Goal: Information Seeking & Learning: Learn about a topic

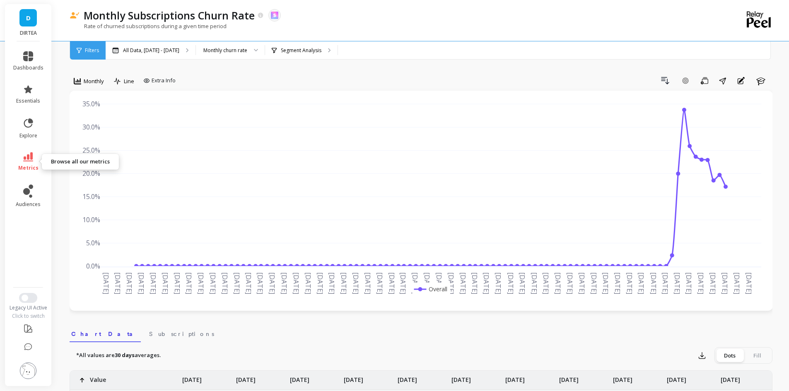
click at [40, 166] on link "metrics" at bounding box center [28, 161] width 30 height 19
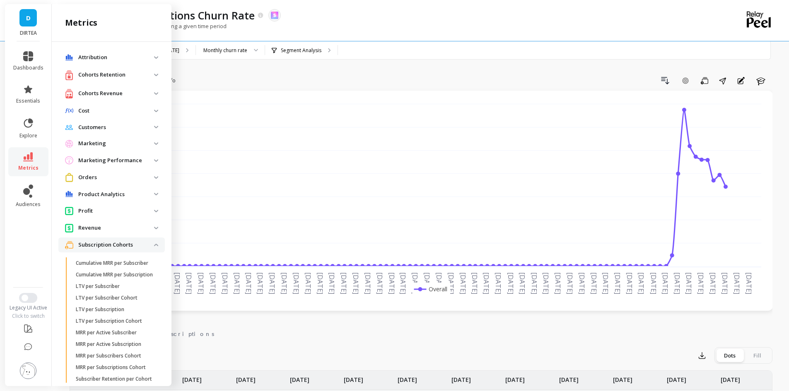
scroll to position [341, 0]
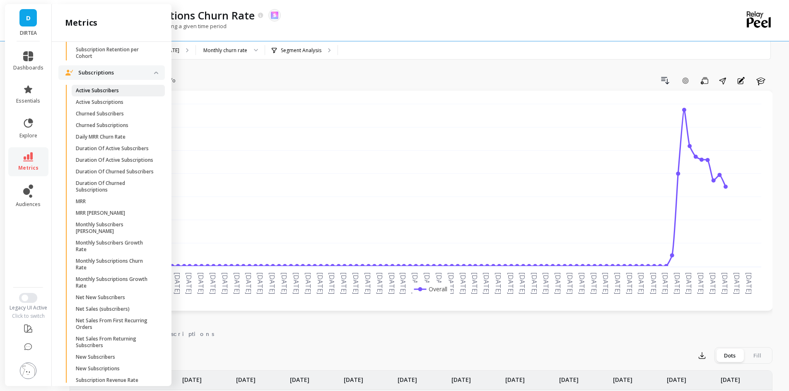
click at [111, 96] on link "Active Subscribers" at bounding box center [118, 91] width 93 height 12
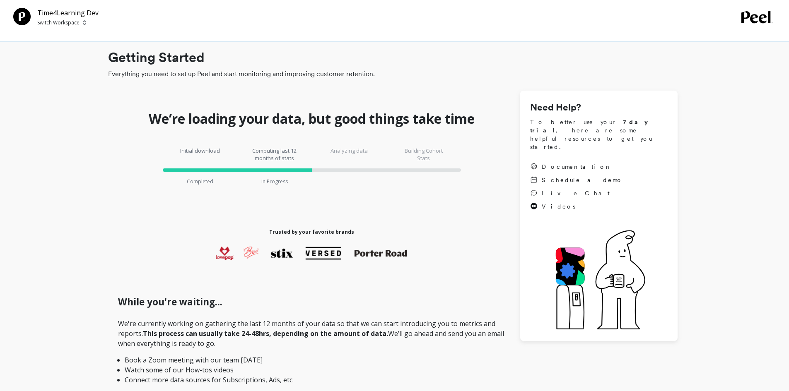
click at [85, 22] on img at bounding box center [84, 22] width 3 height 7
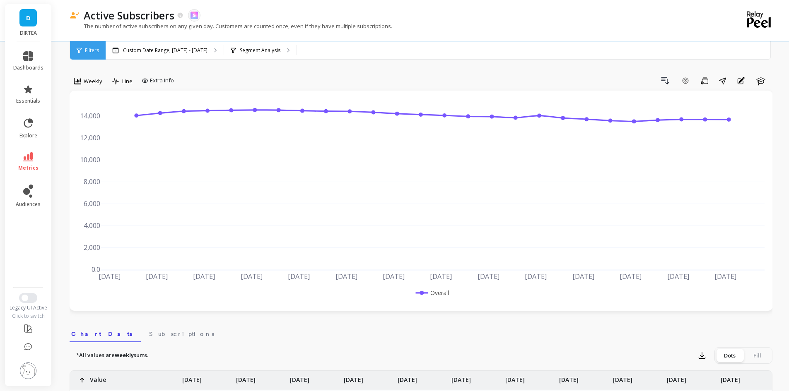
click at [28, 32] on p "DIRTEA" at bounding box center [28, 33] width 30 height 7
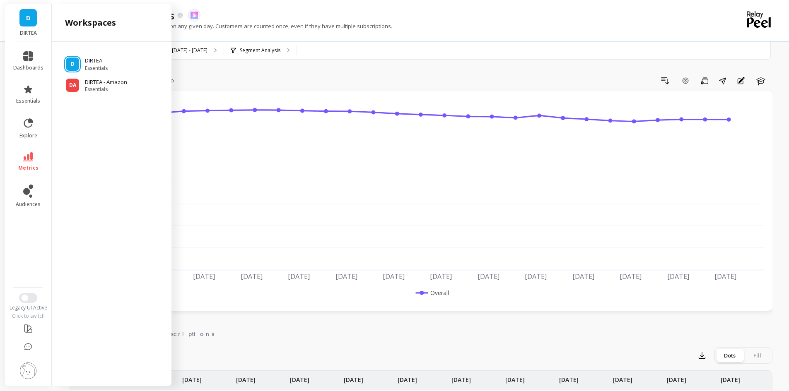
click at [28, 32] on p "DIRTEA" at bounding box center [28, 33] width 30 height 7
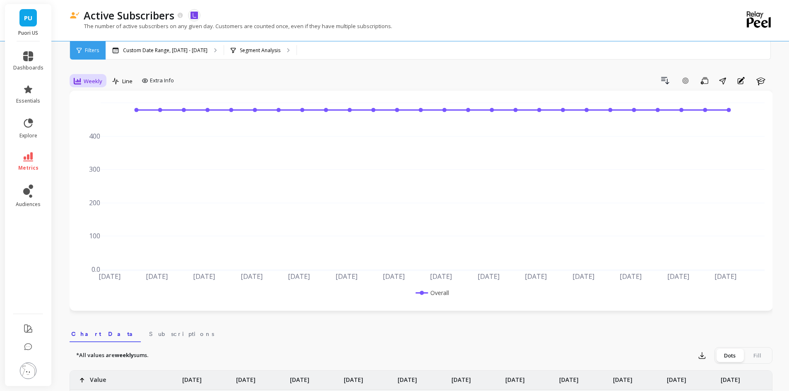
click at [94, 80] on span "Weekly" at bounding box center [93, 81] width 19 height 8
click at [100, 141] on div "Monthly" at bounding box center [100, 147] width 57 height 14
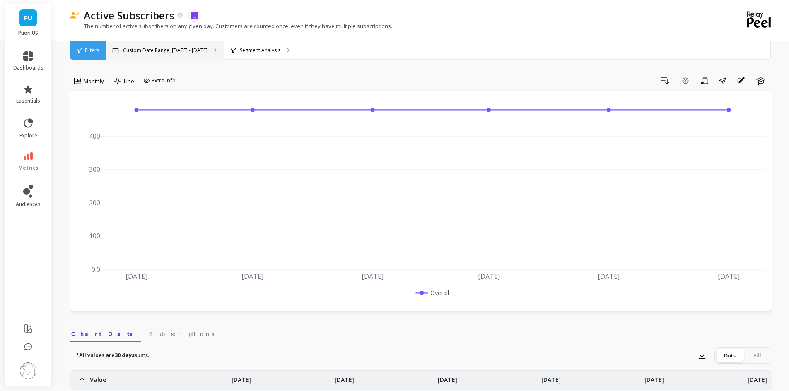
click at [177, 45] on div "Custom Date Range, [DATE] - [DATE]" at bounding box center [165, 50] width 118 height 18
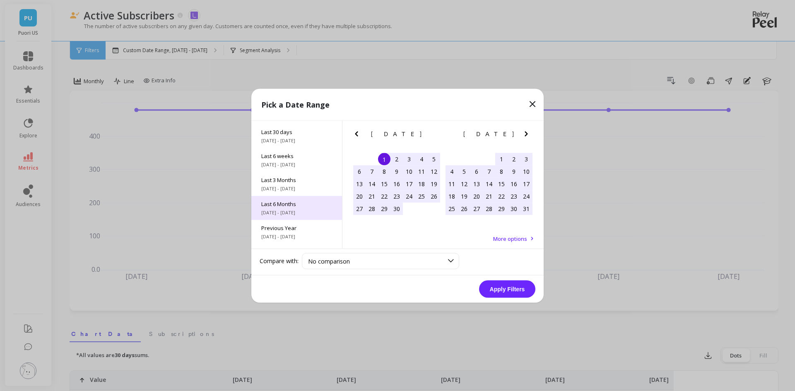
scroll to position [112, 0]
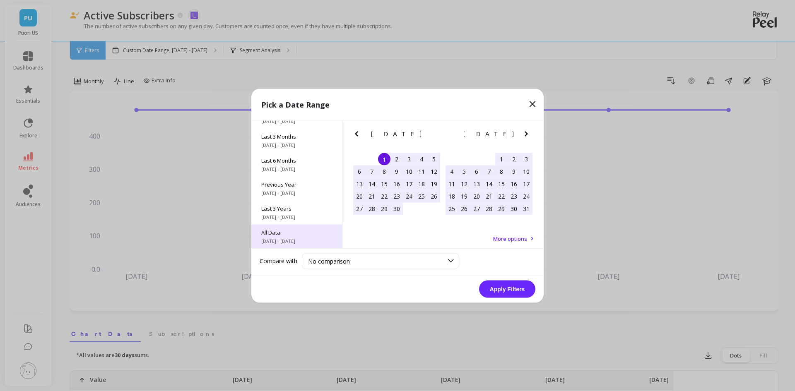
click at [295, 240] on span "6/1/2017 - 9/30/2025" at bounding box center [296, 241] width 71 height 7
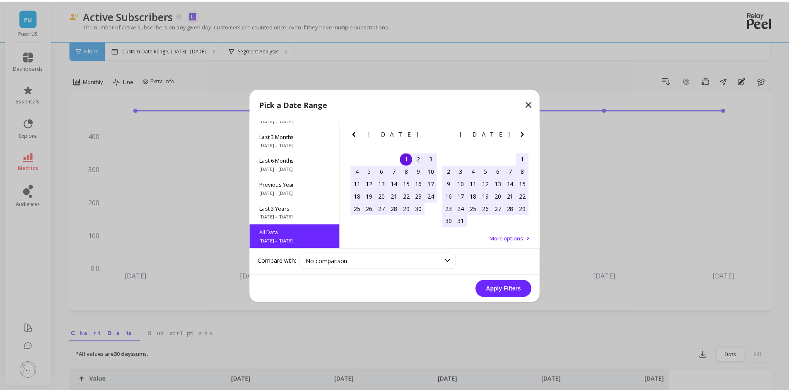
scroll to position [0, 0]
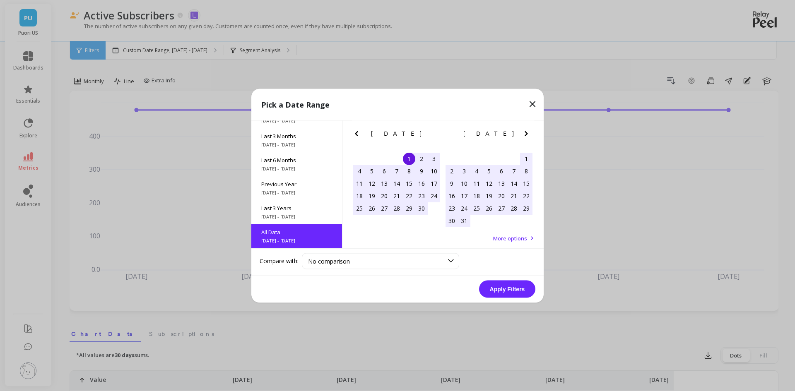
click at [497, 292] on button "Apply Filters" at bounding box center [507, 288] width 56 height 17
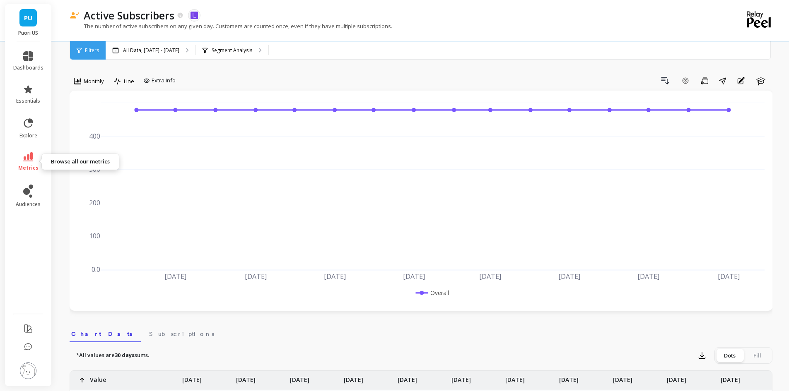
click at [25, 156] on icon at bounding box center [28, 156] width 10 height 9
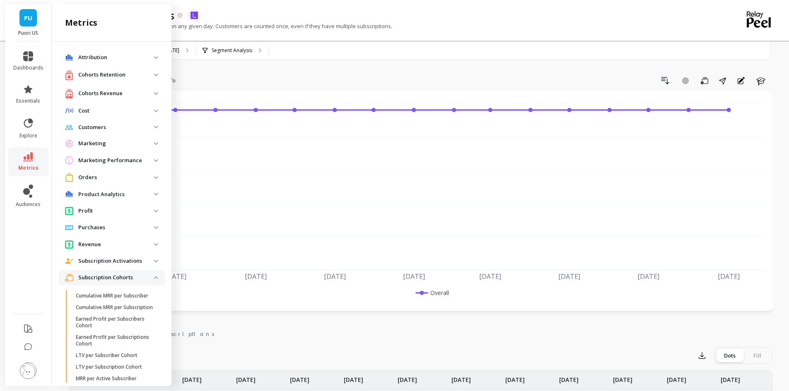
scroll to position [341, 0]
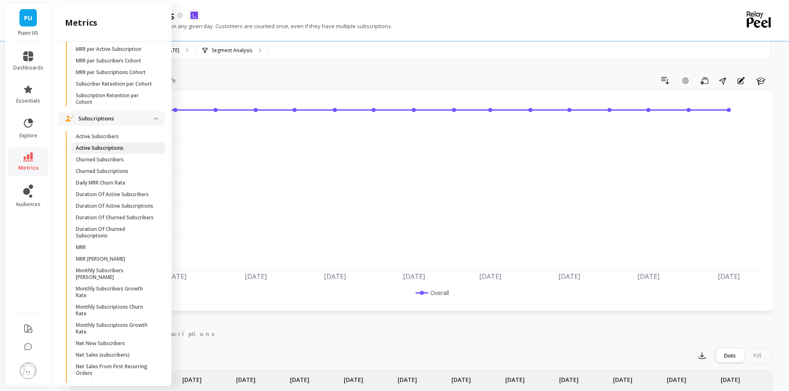
click at [125, 152] on span "Active Subscriptions" at bounding box center [115, 148] width 79 height 7
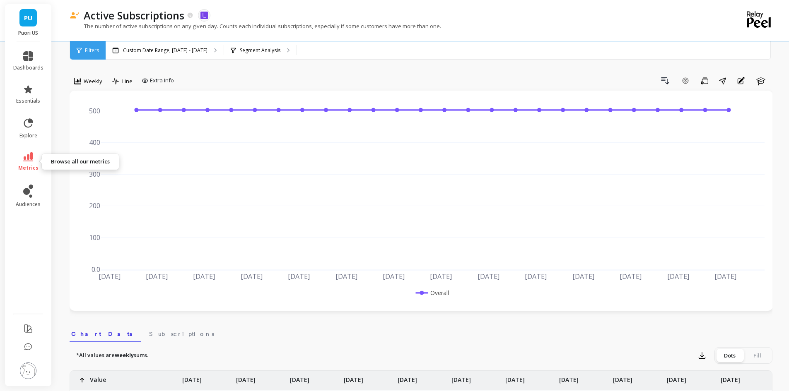
click at [29, 157] on icon at bounding box center [28, 156] width 10 height 9
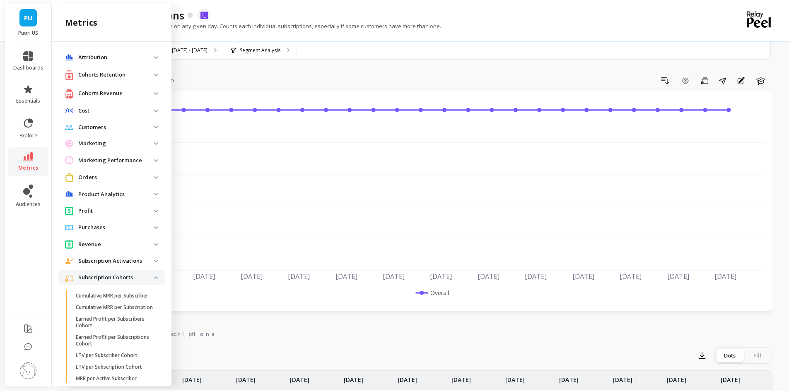
scroll to position [341, 0]
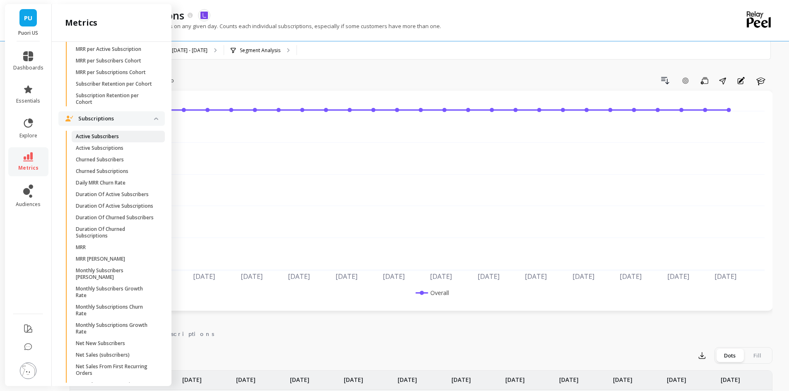
click at [118, 140] on p "Active Subscribers" at bounding box center [97, 136] width 43 height 7
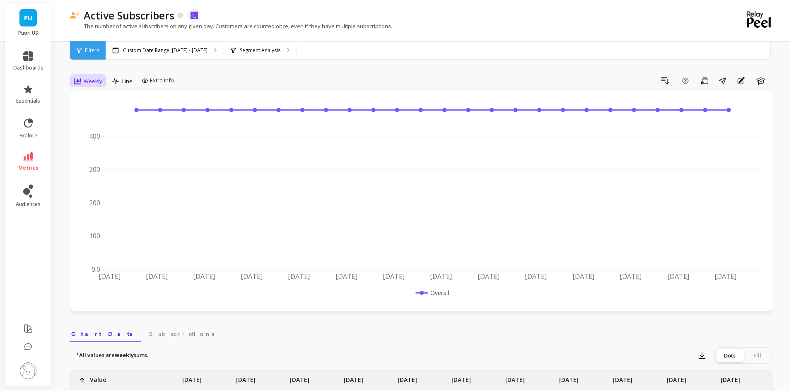
click at [92, 83] on span "Weekly" at bounding box center [93, 81] width 19 height 8
click at [98, 144] on div "Monthly" at bounding box center [100, 147] width 47 height 8
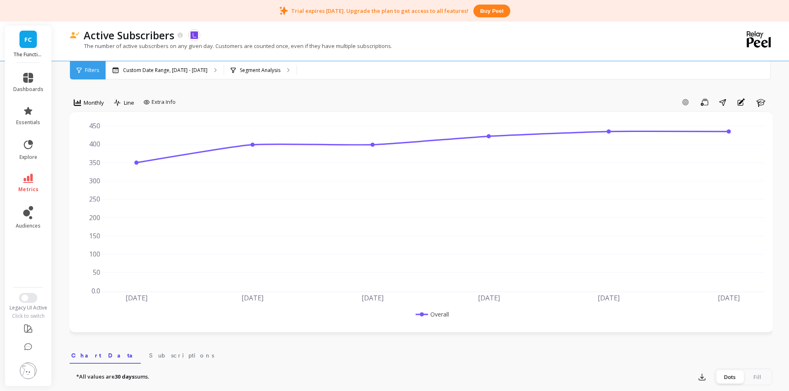
click at [38, 183] on link "metrics" at bounding box center [28, 183] width 30 height 19
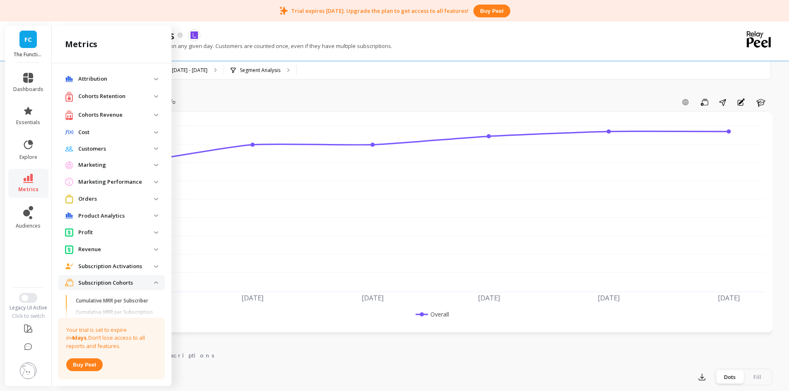
scroll to position [341, 0]
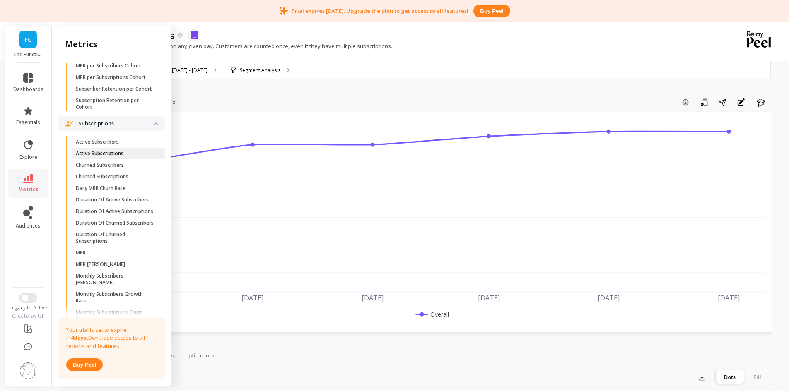
click at [106, 157] on p "Active Subscriptions" at bounding box center [100, 153] width 48 height 7
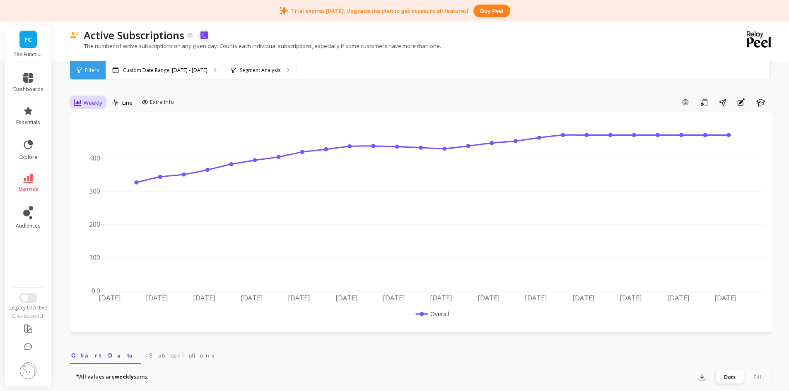
click at [79, 97] on div "Weekly" at bounding box center [88, 103] width 34 height 14
click at [97, 174] on div "Monthly" at bounding box center [100, 169] width 57 height 14
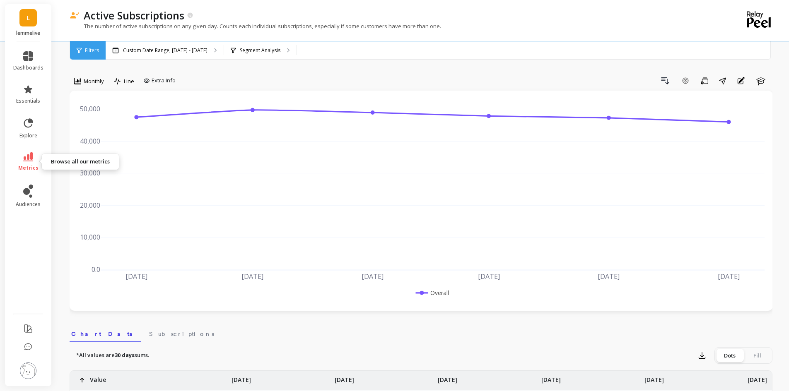
click at [21, 162] on link "metrics" at bounding box center [28, 161] width 30 height 19
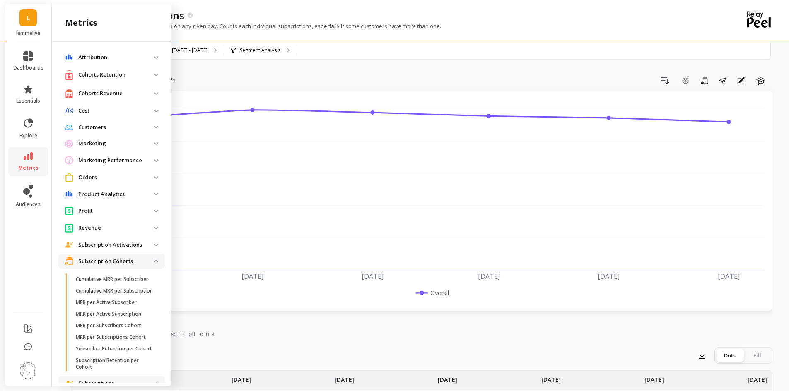
scroll to position [341, 0]
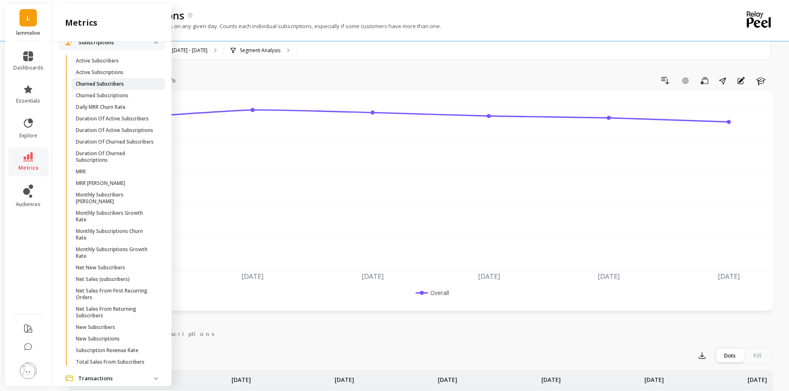
click at [134, 87] on span "Churned Subscribers" at bounding box center [115, 84] width 79 height 7
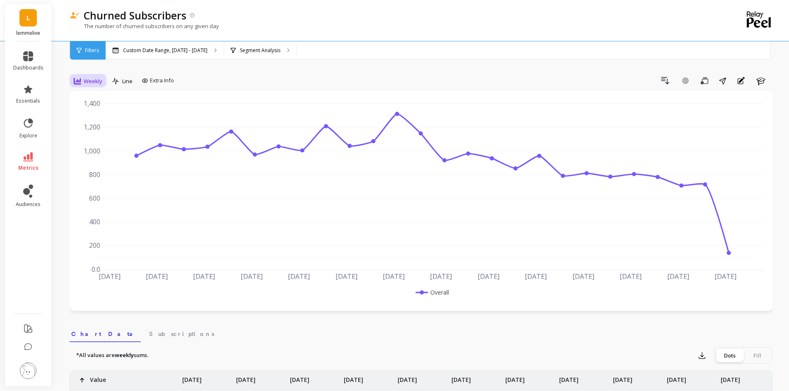
click at [79, 82] on icon at bounding box center [77, 81] width 7 height 7
click at [105, 141] on div "Monthly" at bounding box center [100, 147] width 57 height 14
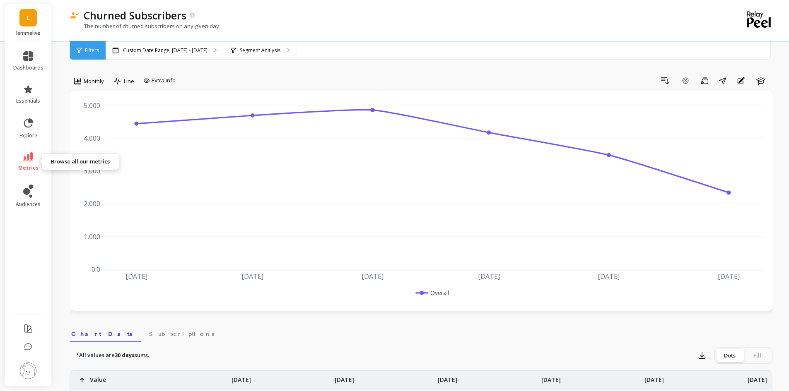
click at [34, 160] on link "metrics" at bounding box center [28, 161] width 30 height 19
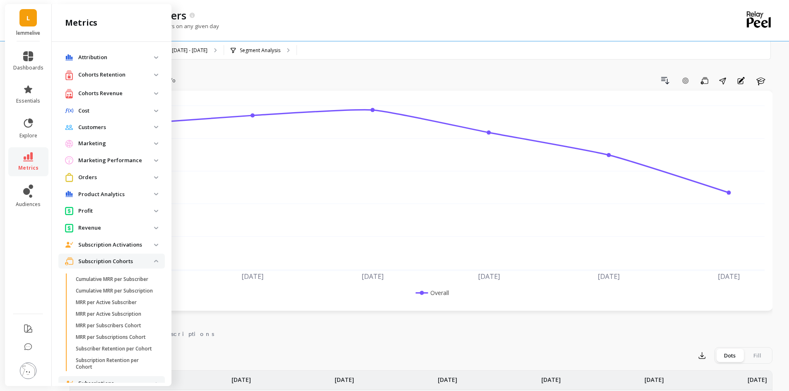
scroll to position [341, 0]
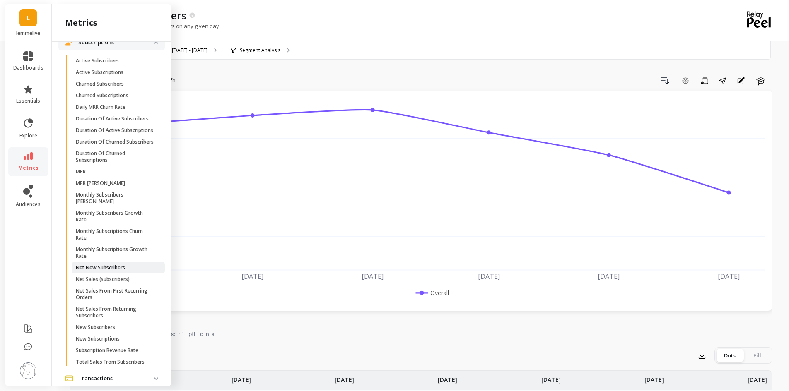
click at [105, 271] on p "Net New Subscribers" at bounding box center [100, 268] width 49 height 7
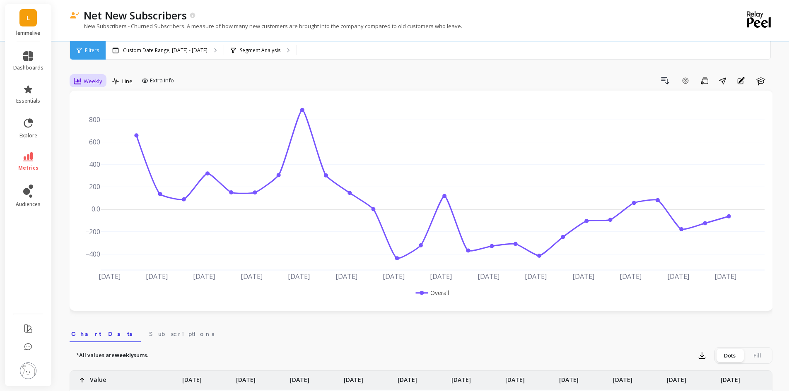
click at [84, 87] on div "Weekly" at bounding box center [88, 81] width 34 height 14
click at [96, 148] on div "Monthly" at bounding box center [100, 147] width 47 height 8
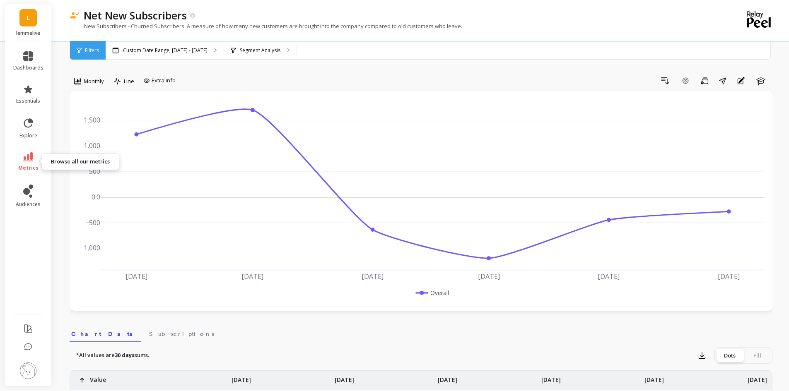
click at [28, 162] on link "metrics" at bounding box center [28, 161] width 30 height 19
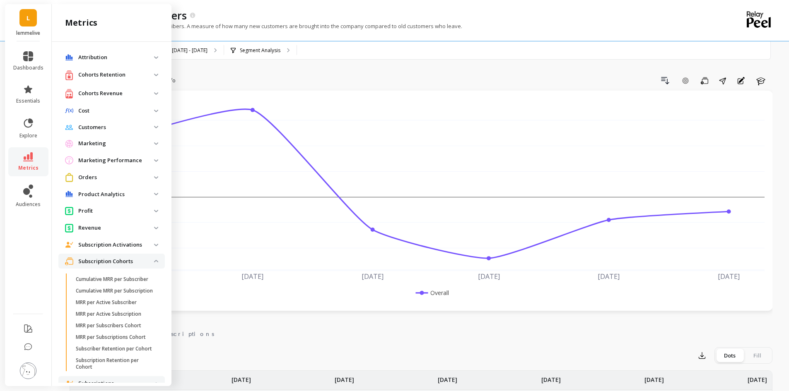
scroll to position [341, 0]
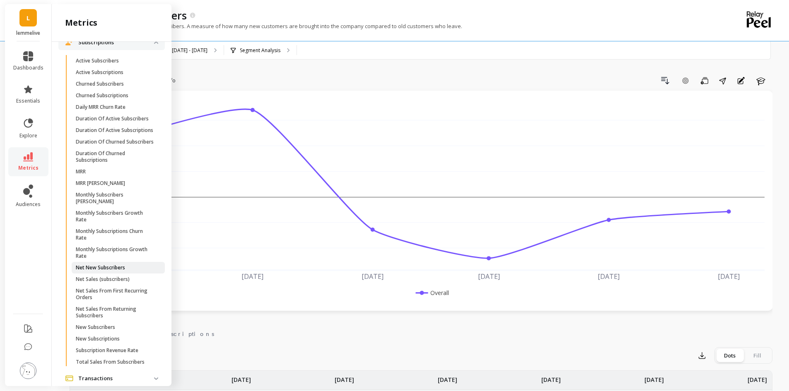
click at [113, 271] on p "Net New Subscribers" at bounding box center [100, 268] width 49 height 7
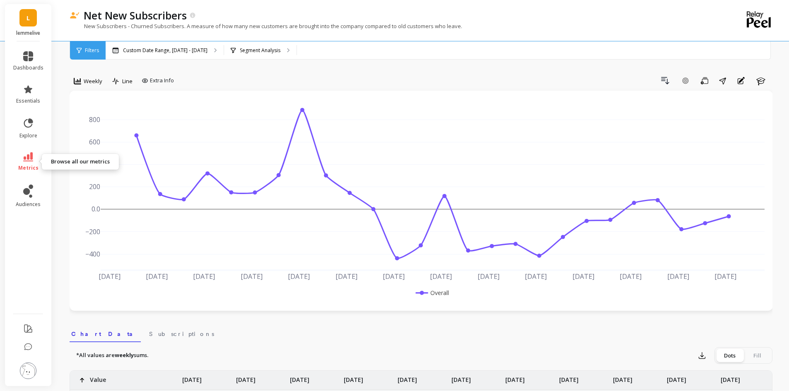
click at [32, 161] on icon at bounding box center [28, 156] width 10 height 9
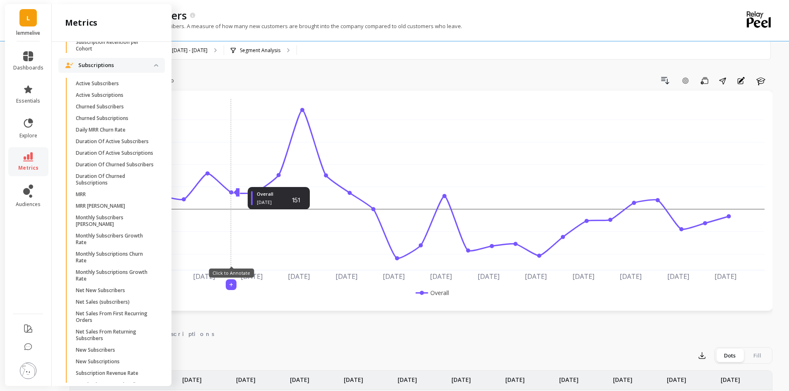
scroll to position [311, 0]
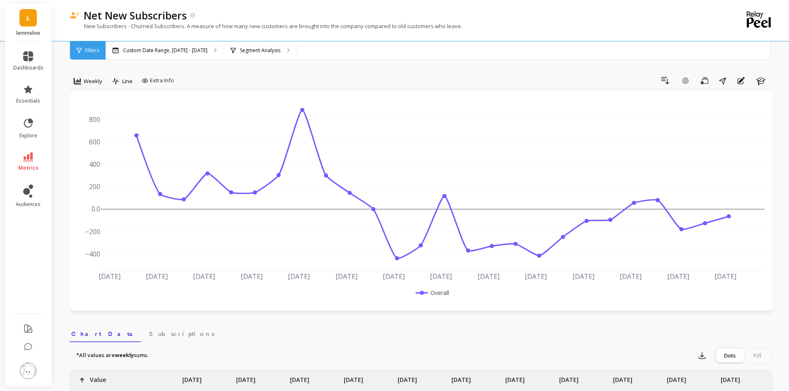
scroll to position [0, 0]
click at [77, 84] on icon at bounding box center [77, 81] width 7 height 7
click at [100, 142] on div "Monthly" at bounding box center [100, 147] width 57 height 14
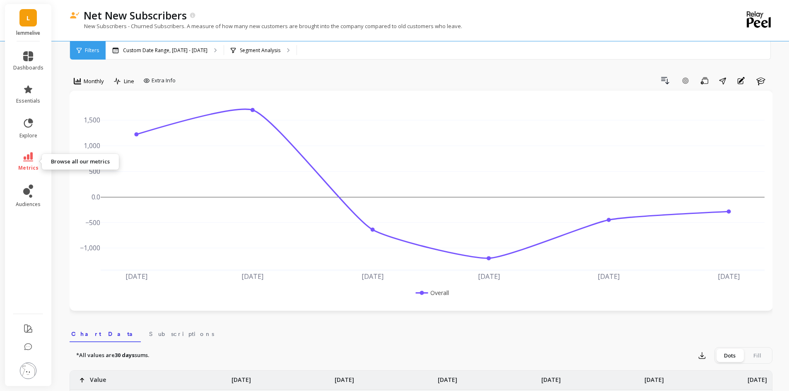
click at [19, 161] on link "metrics" at bounding box center [28, 161] width 30 height 19
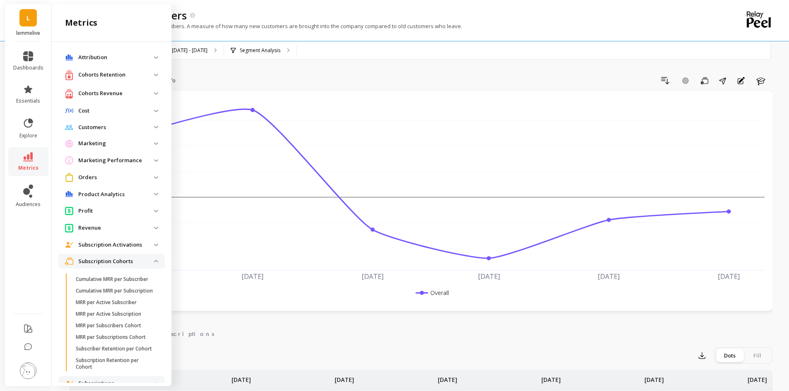
scroll to position [311, 0]
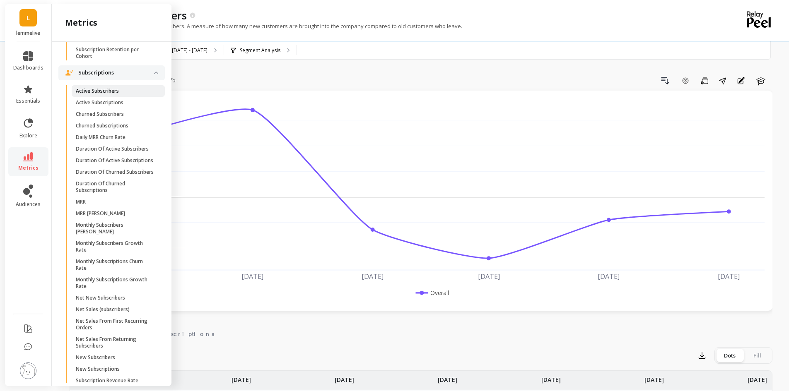
click at [108, 94] on p "Active Subscribers" at bounding box center [97, 91] width 43 height 7
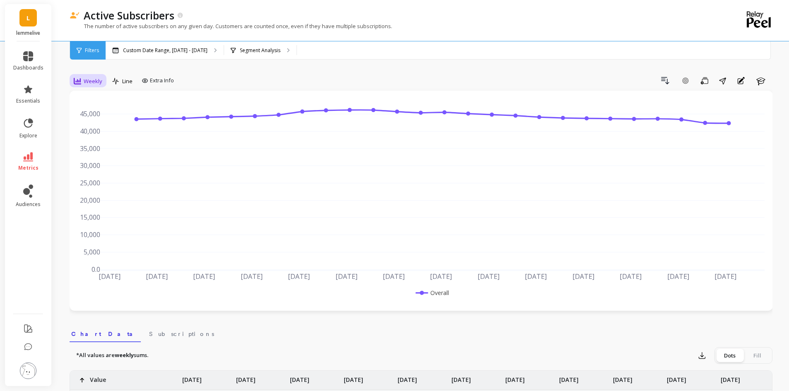
click at [79, 78] on icon at bounding box center [77, 80] width 7 height 7
click at [102, 144] on div "Monthly" at bounding box center [100, 147] width 47 height 8
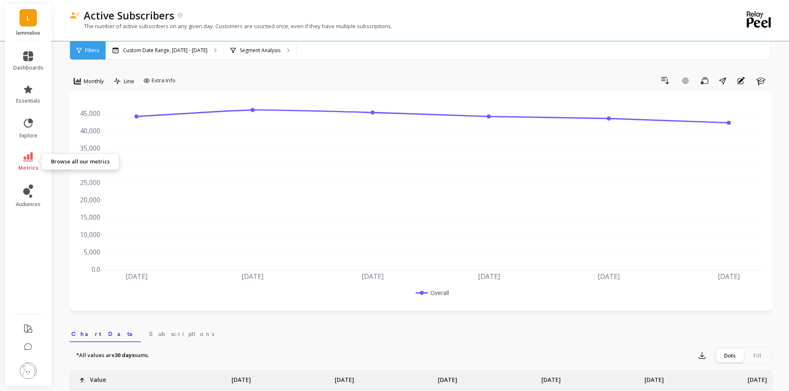
click at [28, 158] on icon at bounding box center [28, 156] width 10 height 9
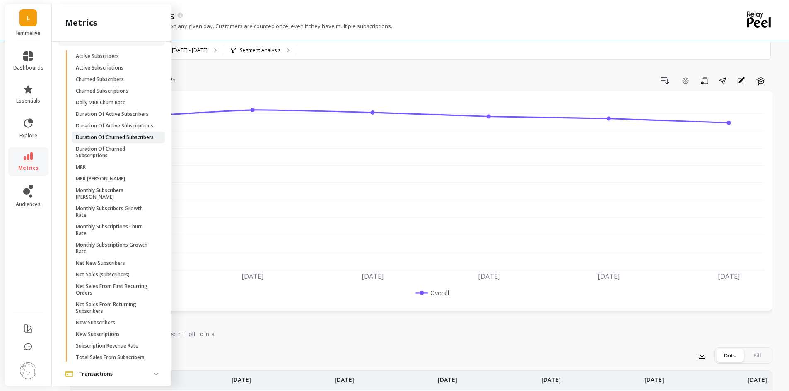
scroll to position [394, 0]
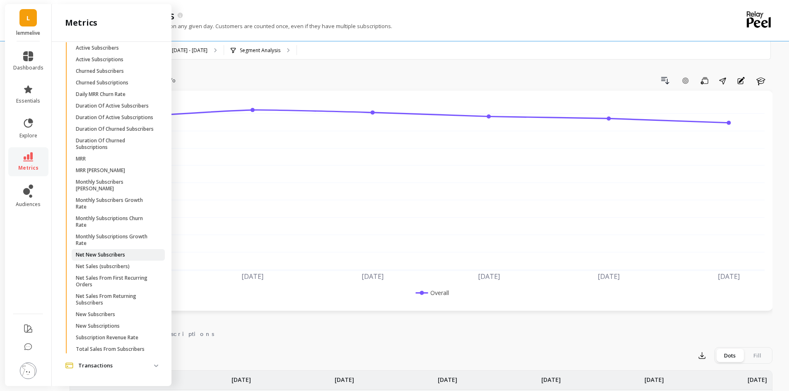
click at [105, 257] on p "Net New Subscribers" at bounding box center [100, 255] width 49 height 7
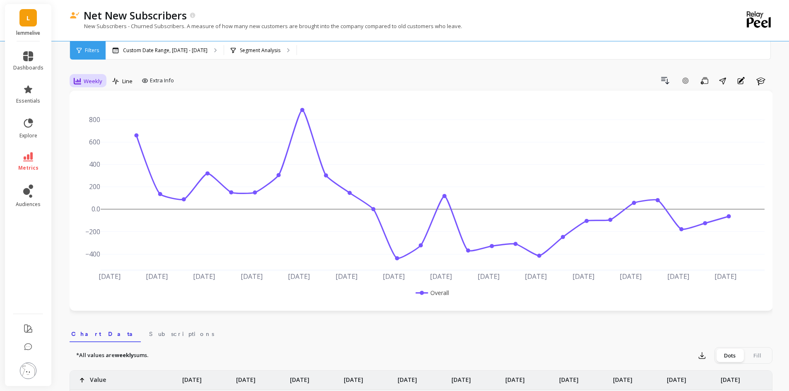
click at [88, 77] on div "Weekly" at bounding box center [88, 81] width 29 height 10
click at [92, 145] on div "Monthly" at bounding box center [100, 147] width 47 height 8
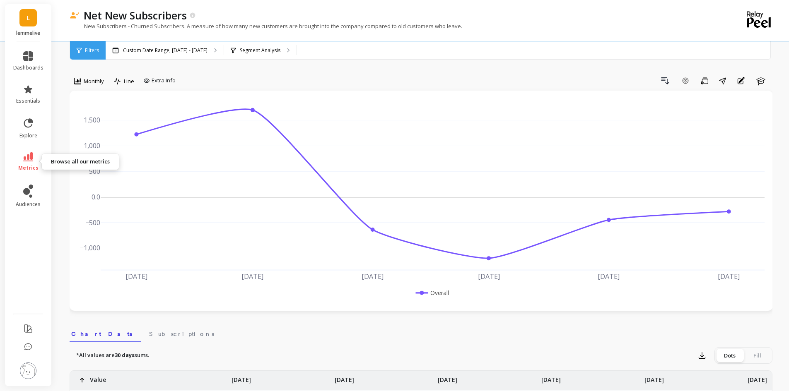
click at [17, 161] on link "metrics" at bounding box center [28, 161] width 30 height 19
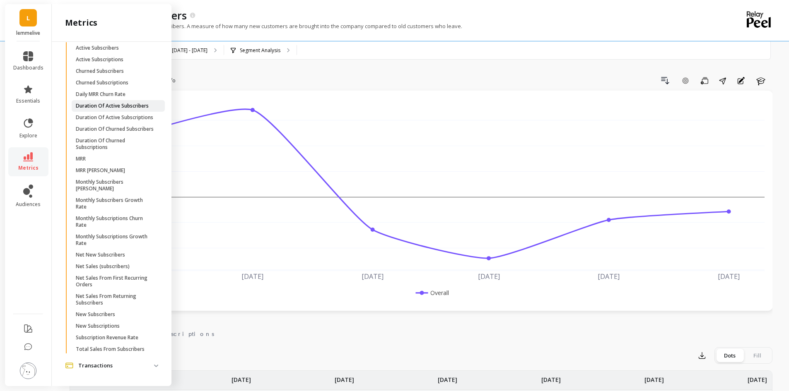
scroll to position [352, 0]
click at [115, 67] on link "Active Subscriptions" at bounding box center [118, 61] width 93 height 12
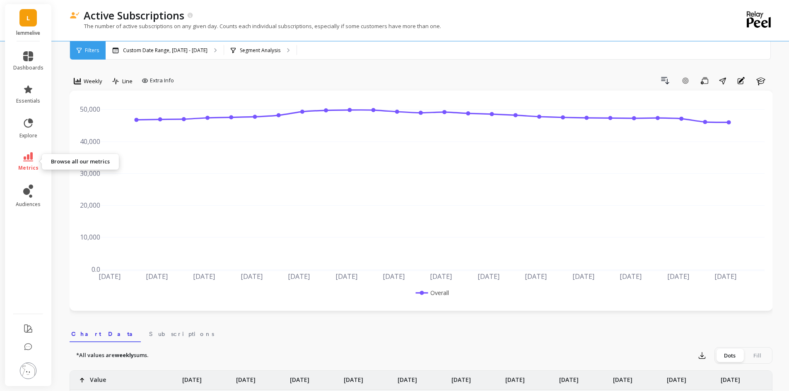
click at [28, 162] on link "metrics" at bounding box center [28, 161] width 30 height 19
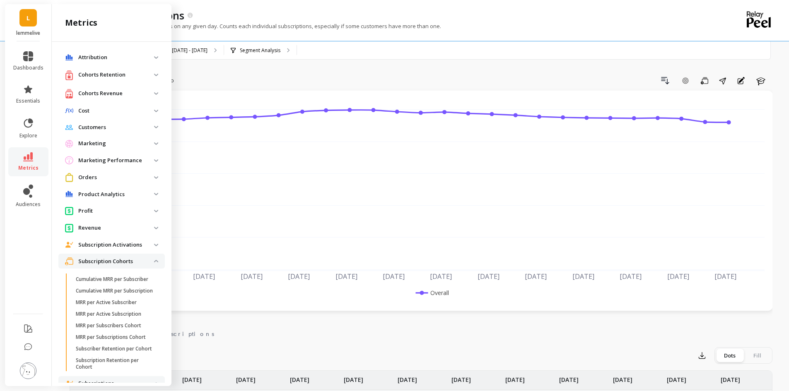
scroll to position [352, 0]
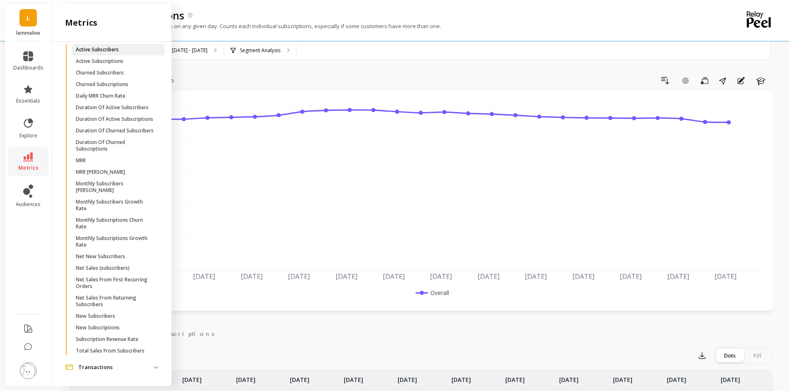
click at [109, 53] on p "Active Subscribers" at bounding box center [97, 49] width 43 height 7
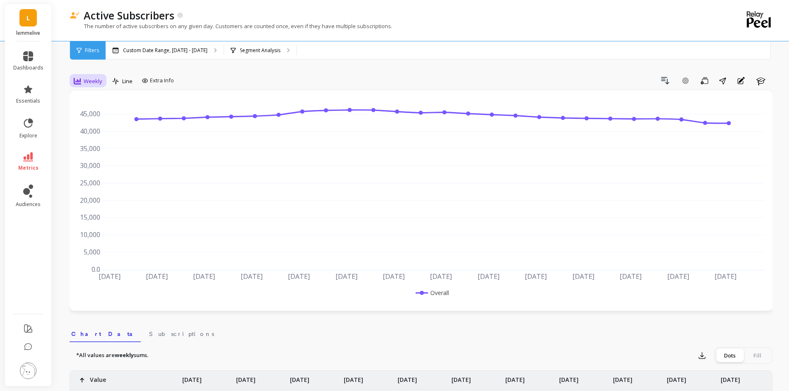
click at [93, 84] on span "Weekly" at bounding box center [93, 81] width 19 height 8
click at [98, 146] on div "Monthly" at bounding box center [100, 147] width 47 height 8
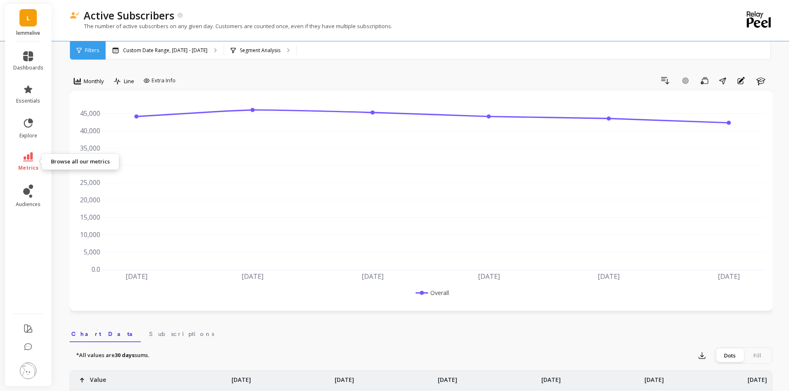
click at [27, 156] on icon at bounding box center [28, 156] width 10 height 9
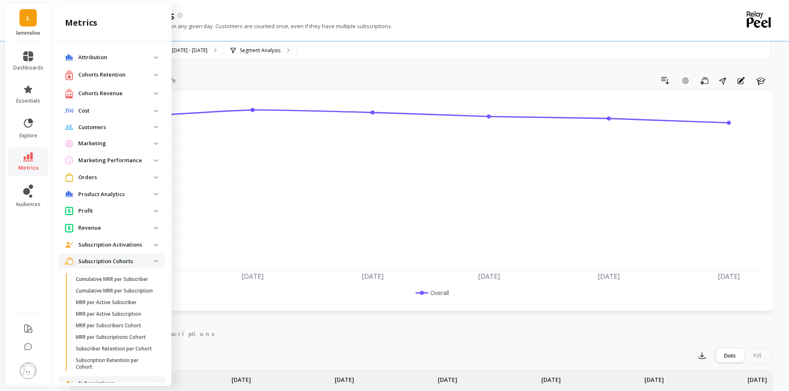
scroll to position [352, 0]
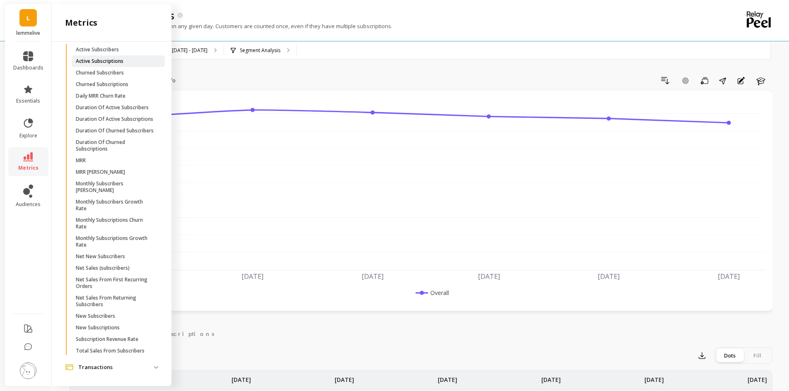
click at [113, 67] on link "Active Subscriptions" at bounding box center [118, 61] width 93 height 12
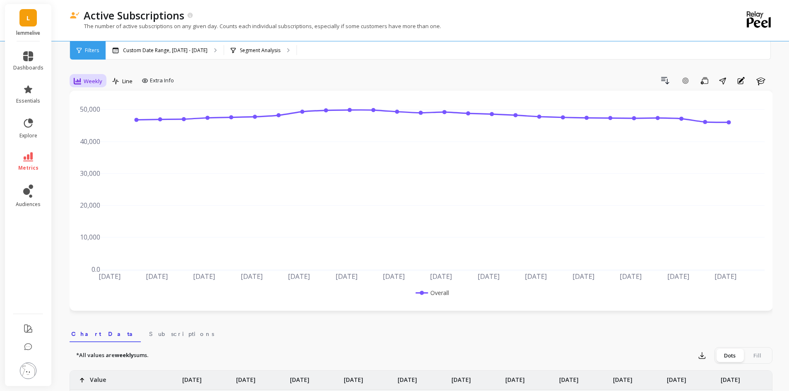
click at [99, 85] on div "Weekly" at bounding box center [88, 81] width 29 height 10
click at [96, 147] on div "Monthly" at bounding box center [100, 147] width 47 height 8
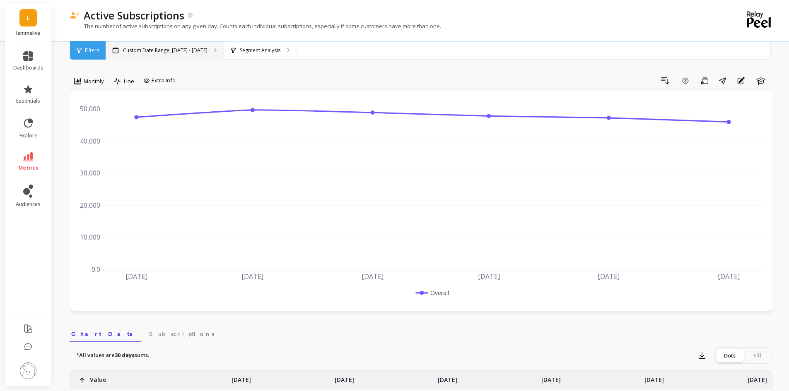
click at [160, 53] on p "Custom Date Range, [DATE] - [DATE]" at bounding box center [165, 50] width 84 height 7
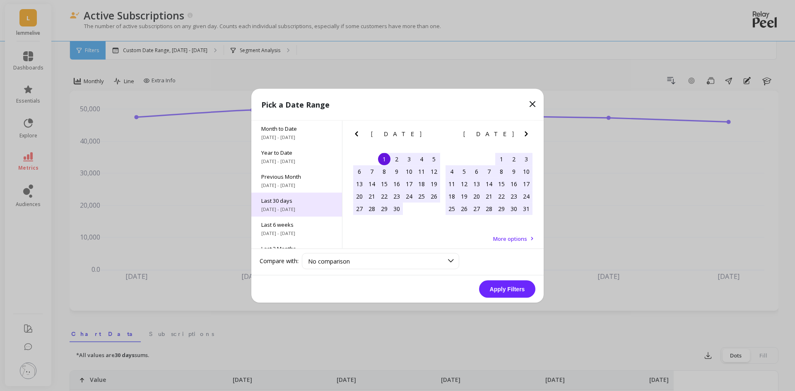
scroll to position [112, 0]
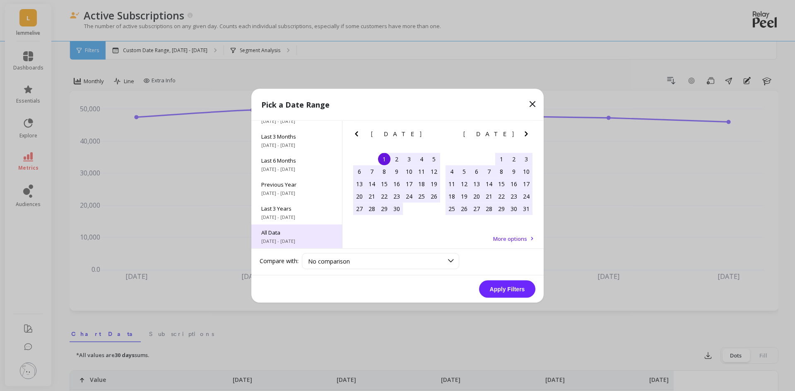
click at [288, 239] on span "6/1/2017 - 9/30/2025" at bounding box center [296, 241] width 71 height 7
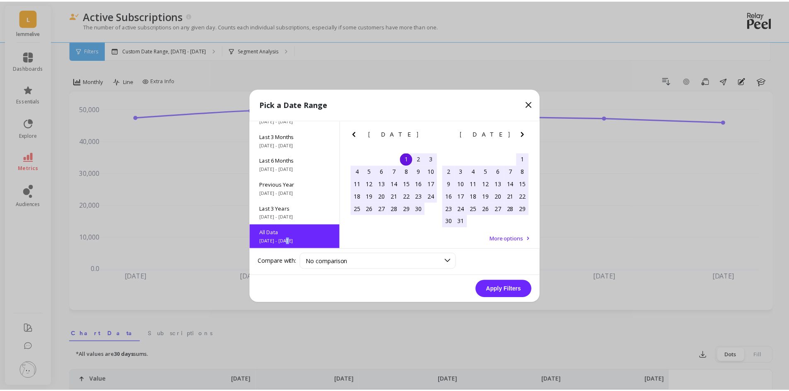
scroll to position [0, 0]
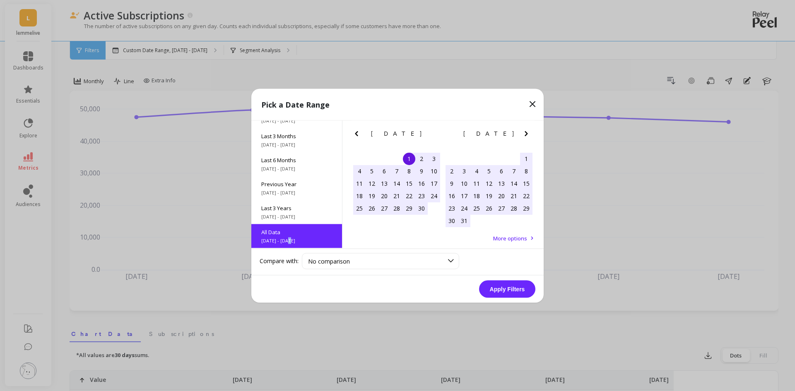
click at [511, 291] on button "Apply Filters" at bounding box center [507, 288] width 56 height 17
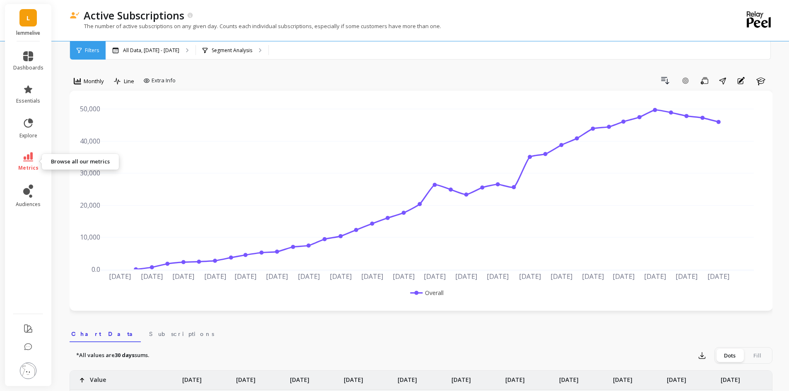
click at [23, 157] on icon at bounding box center [28, 156] width 10 height 9
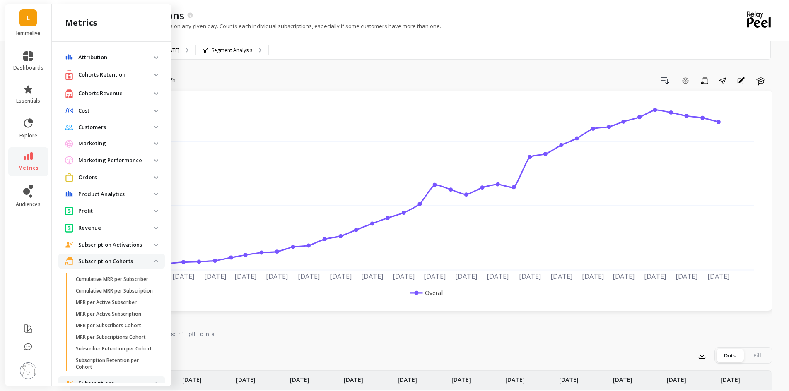
scroll to position [352, 0]
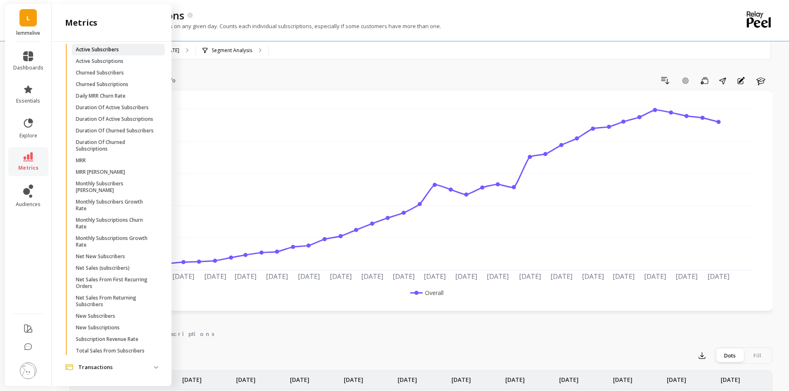
click at [116, 55] on link "Active Subscribers" at bounding box center [118, 50] width 93 height 12
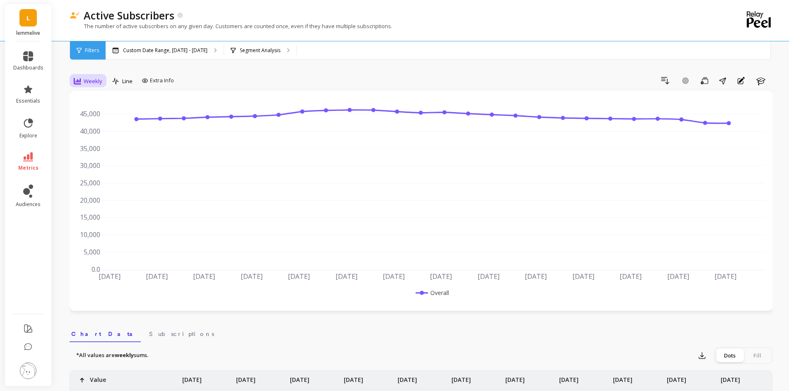
click at [101, 80] on span "Weekly" at bounding box center [93, 81] width 19 height 8
click at [85, 146] on div "Monthly" at bounding box center [100, 147] width 47 height 8
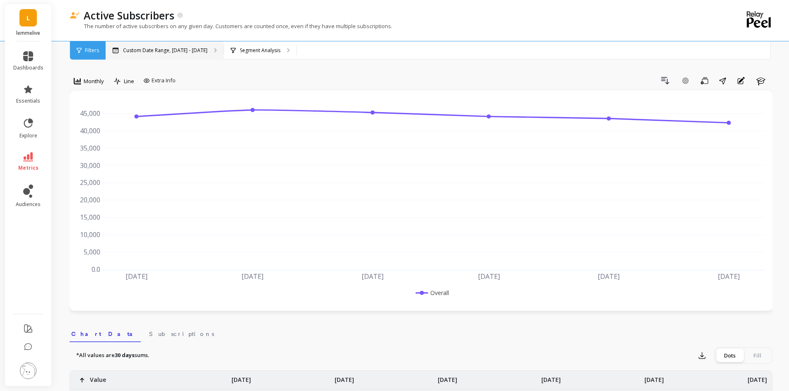
click at [157, 56] on div "Custom Date Range, [DATE] - [DATE]" at bounding box center [165, 50] width 118 height 18
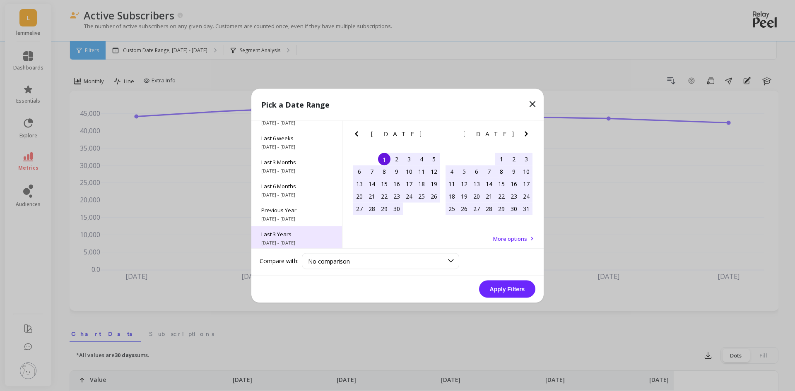
scroll to position [112, 0]
click at [285, 228] on div "All Data 6/1/2017 - 9/30/2025" at bounding box center [296, 236] width 91 height 24
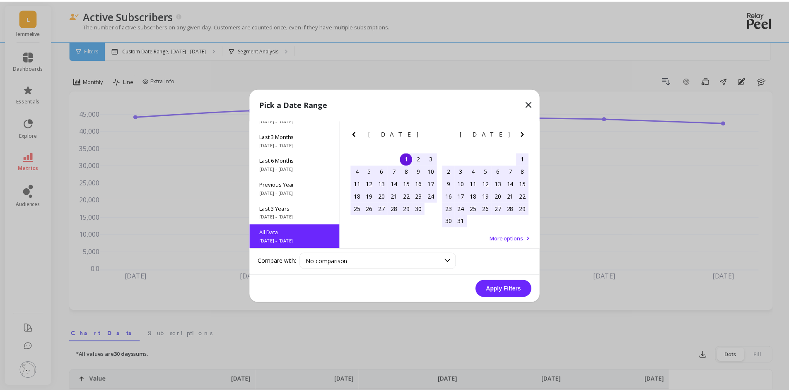
scroll to position [0, 0]
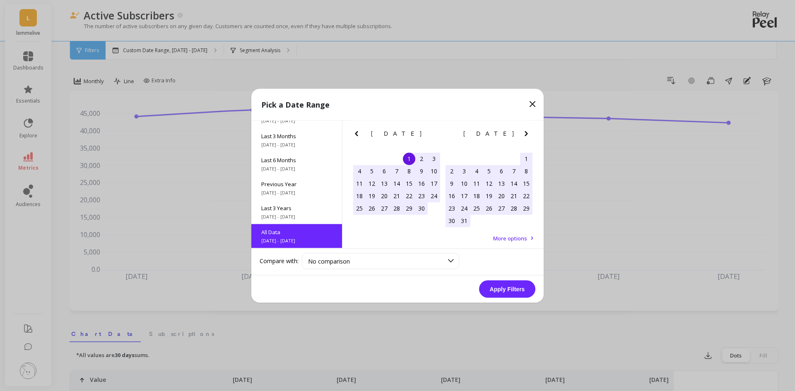
click at [519, 293] on button "Apply Filters" at bounding box center [507, 288] width 56 height 17
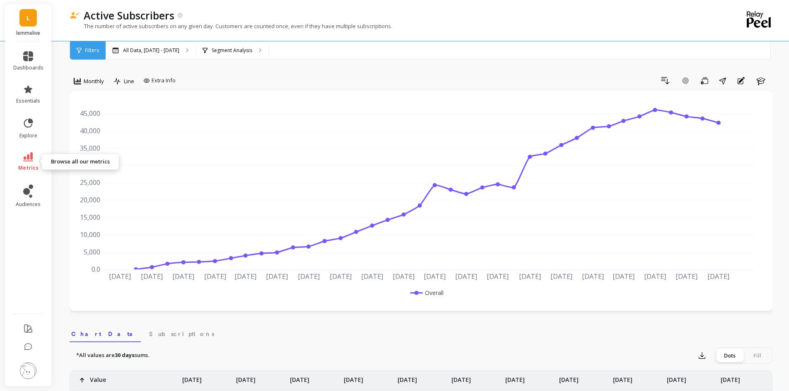
click at [32, 156] on icon at bounding box center [28, 156] width 10 height 9
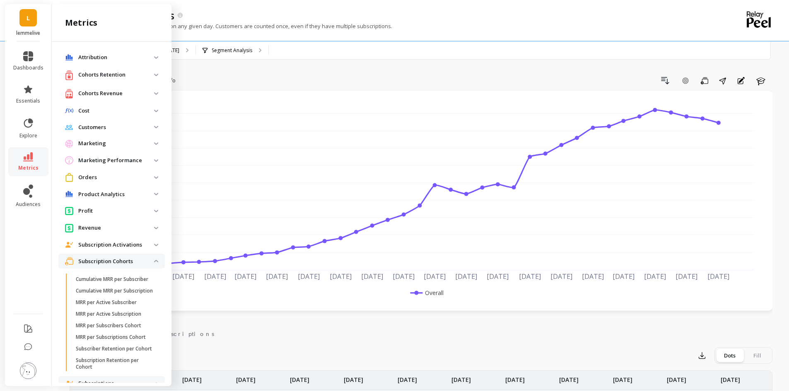
scroll to position [352, 0]
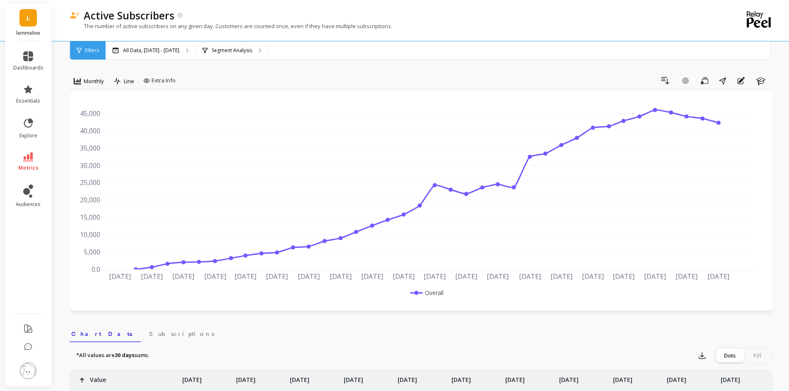
click at [28, 156] on icon at bounding box center [28, 156] width 10 height 9
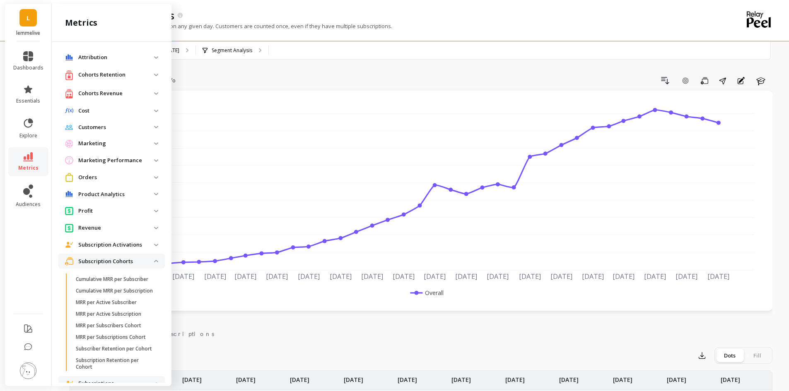
scroll to position [352, 0]
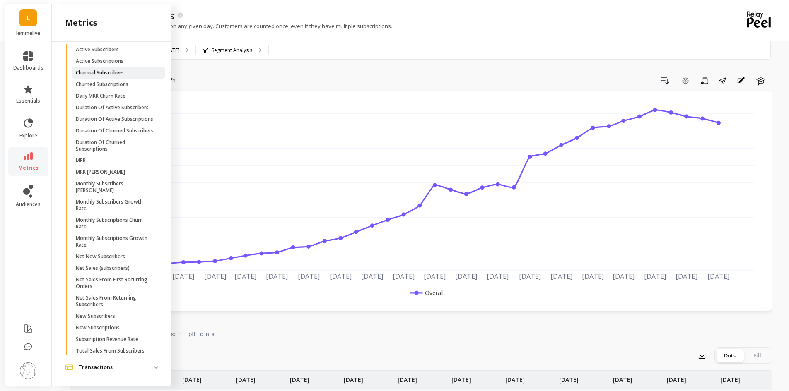
click at [118, 76] on p "Churned Subscribers" at bounding box center [100, 73] width 48 height 7
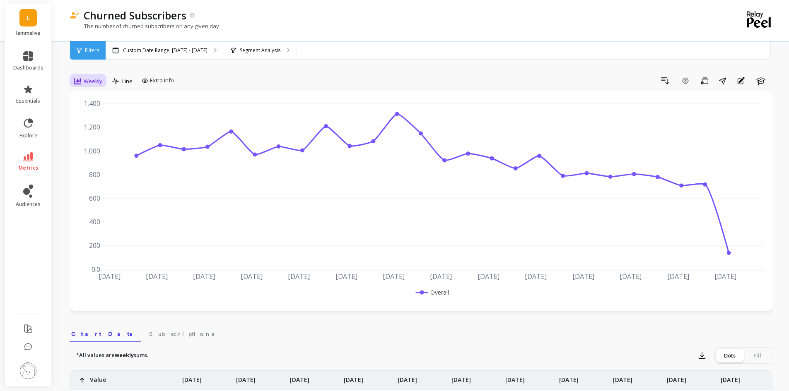
click at [95, 82] on span "Weekly" at bounding box center [93, 81] width 19 height 8
click at [97, 141] on div "Monthly" at bounding box center [100, 147] width 57 height 14
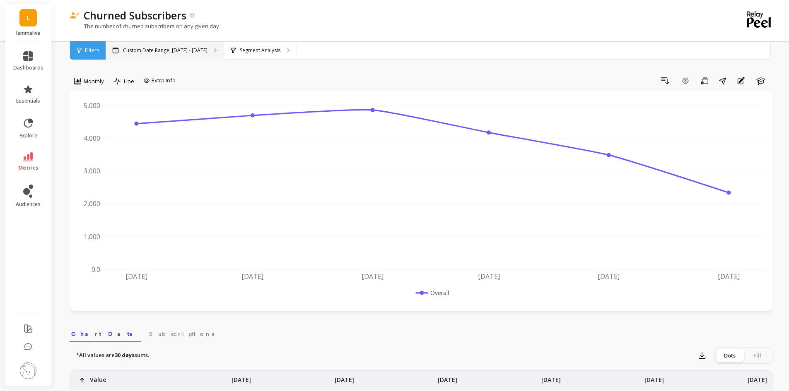
click at [166, 50] on p "Custom Date Range, [DATE] - [DATE]" at bounding box center [165, 50] width 84 height 7
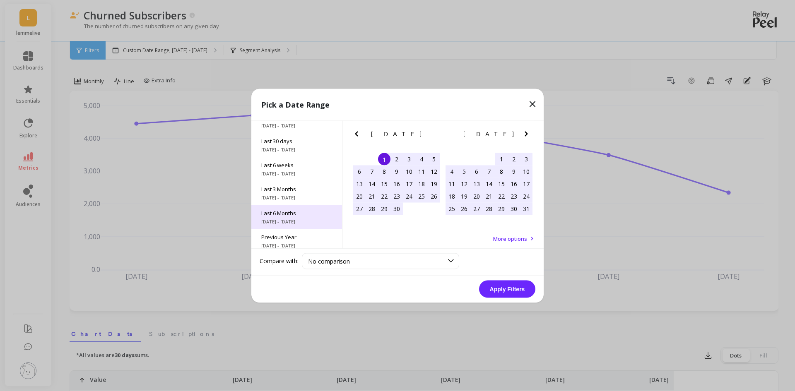
scroll to position [112, 0]
click at [300, 238] on span "6/1/2017 - 9/30/2025" at bounding box center [296, 241] width 71 height 7
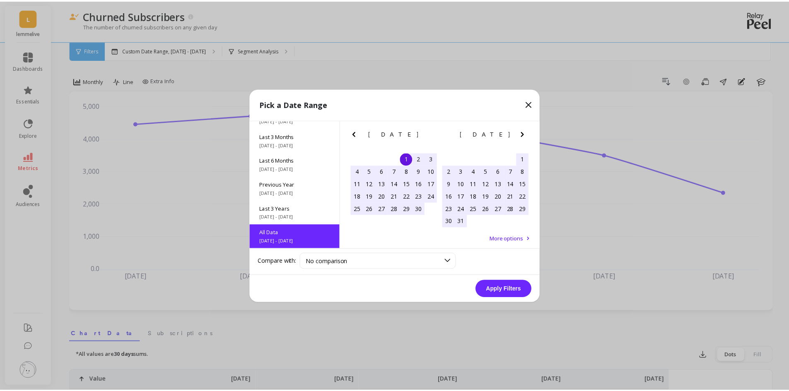
scroll to position [0, 0]
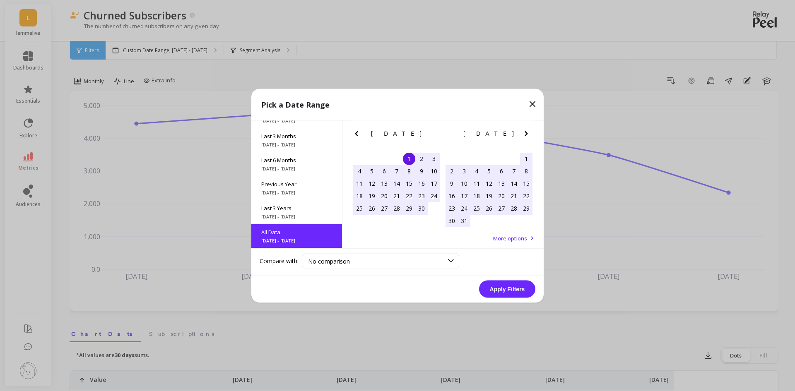
click at [493, 285] on button "Apply Filters" at bounding box center [507, 288] width 56 height 17
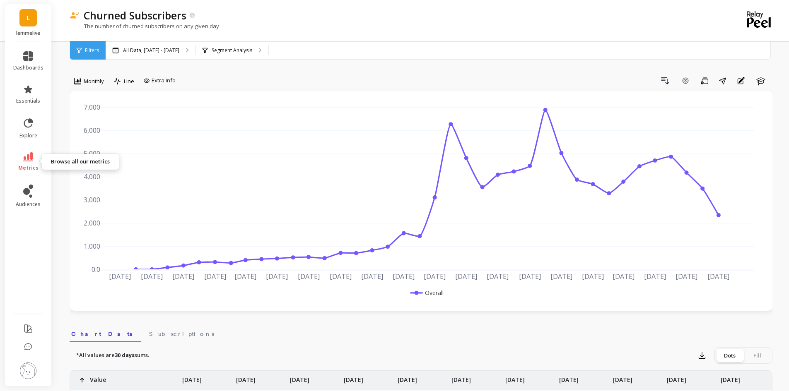
click at [33, 162] on link "metrics" at bounding box center [28, 161] width 30 height 19
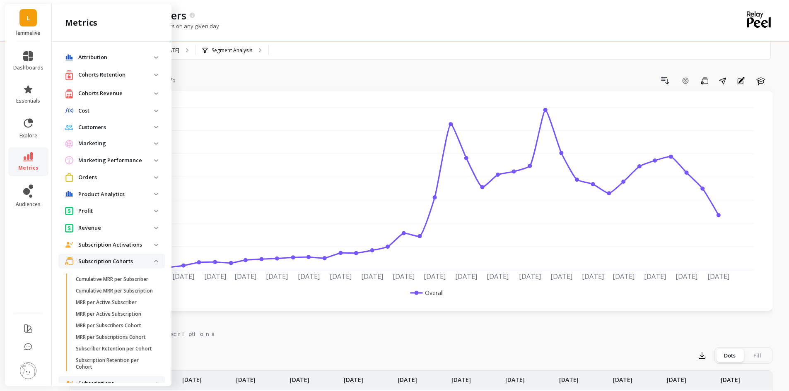
scroll to position [352, 0]
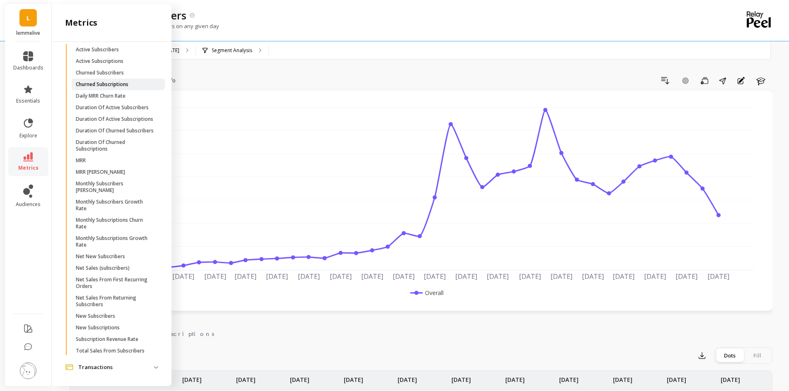
click at [118, 88] on p "Churned Subscriptions" at bounding box center [102, 84] width 53 height 7
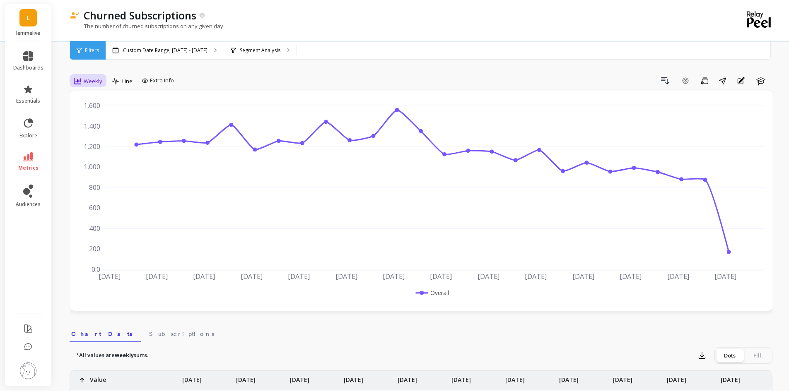
click at [85, 87] on div "Weekly" at bounding box center [88, 81] width 34 height 14
click at [97, 148] on div "Monthly" at bounding box center [100, 147] width 47 height 8
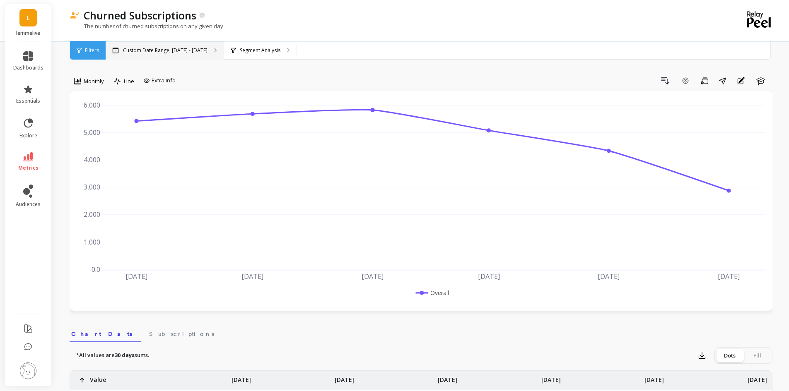
click at [160, 50] on p "Custom Date Range, [DATE] - [DATE]" at bounding box center [165, 50] width 84 height 7
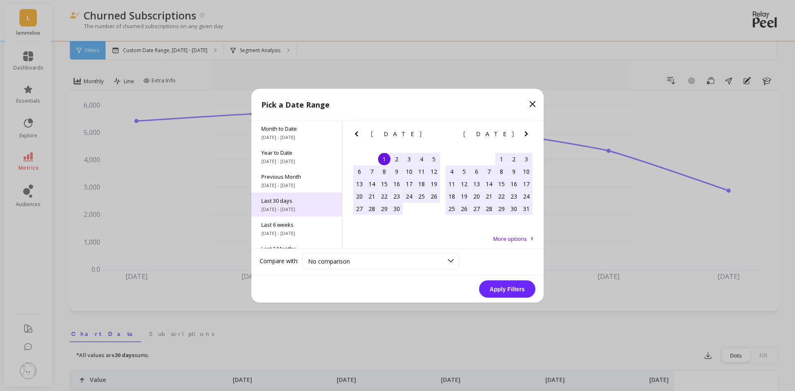
scroll to position [112, 0]
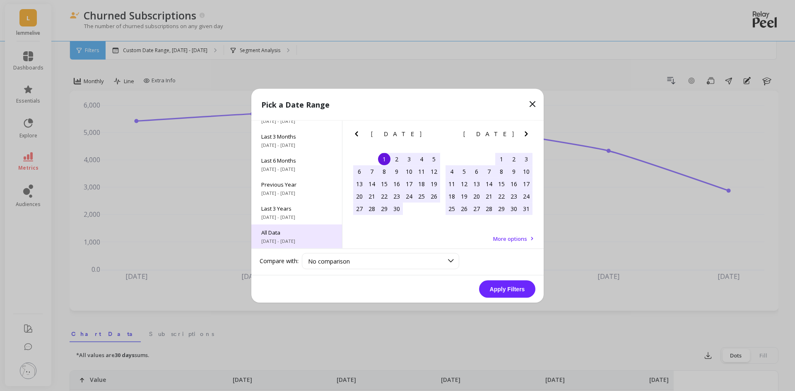
click at [291, 233] on span "All Data" at bounding box center [296, 232] width 71 height 7
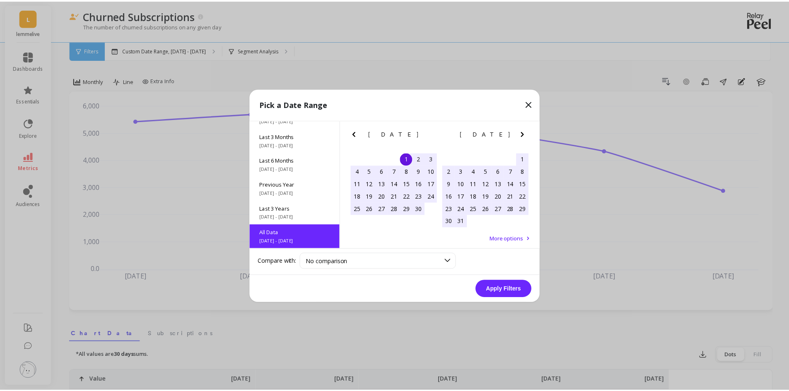
scroll to position [0, 0]
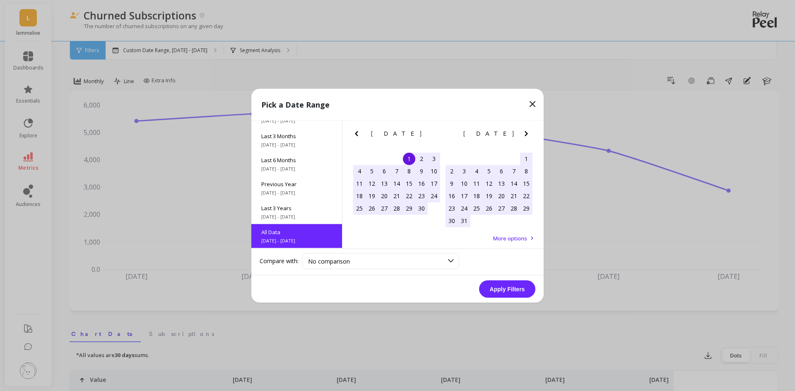
click at [529, 293] on button "Apply Filters" at bounding box center [507, 288] width 56 height 17
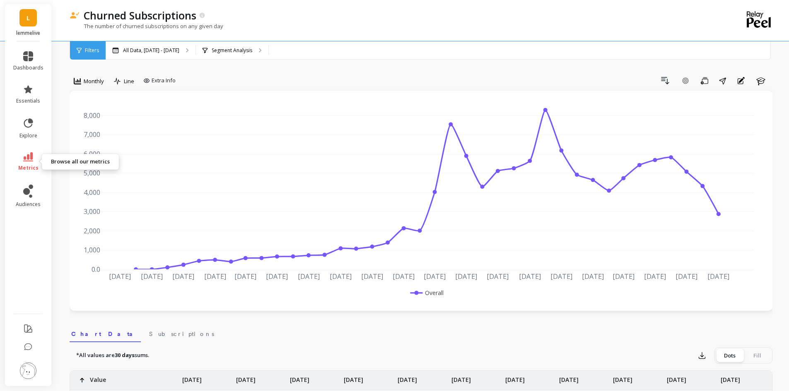
click at [33, 155] on icon at bounding box center [28, 156] width 10 height 9
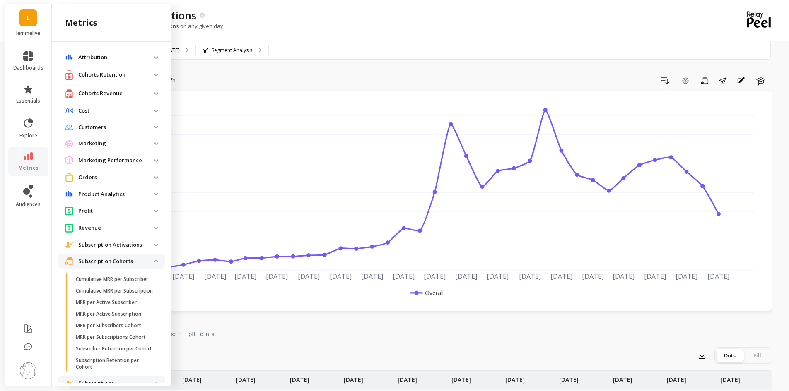
scroll to position [352, 0]
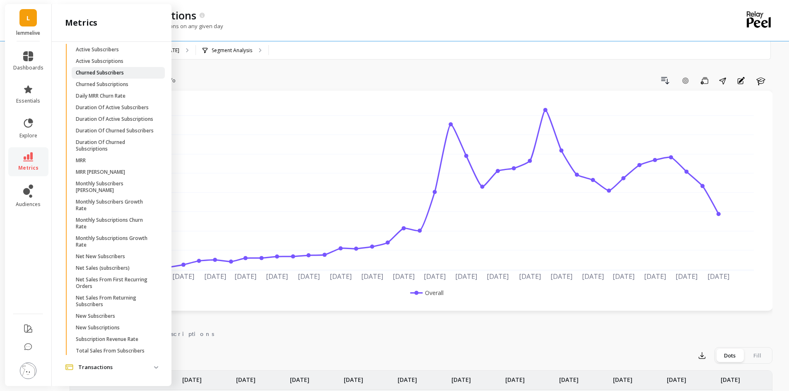
click at [122, 79] on link "Churned Subscribers" at bounding box center [118, 73] width 93 height 12
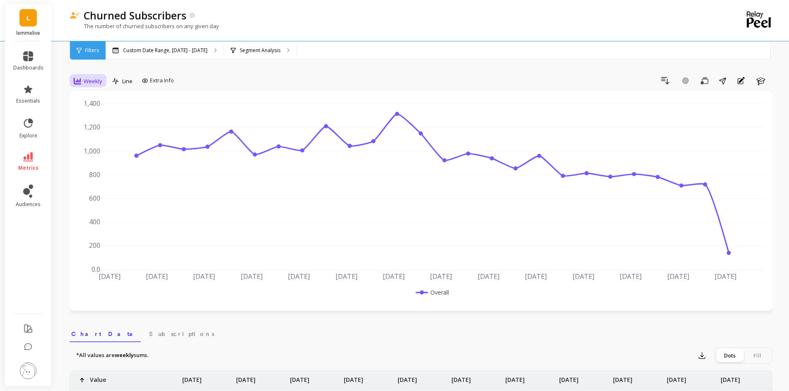
click at [95, 83] on span "Weekly" at bounding box center [93, 81] width 19 height 8
click at [105, 152] on div "Monthly" at bounding box center [100, 147] width 57 height 14
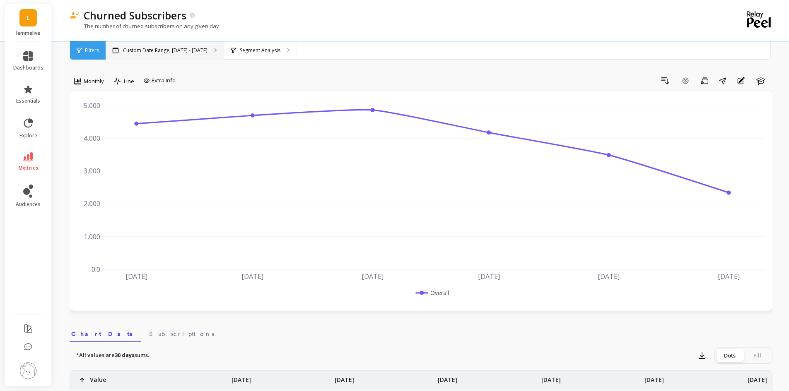
click at [177, 56] on div "Custom Date Range, [DATE] - [DATE]" at bounding box center [165, 50] width 118 height 18
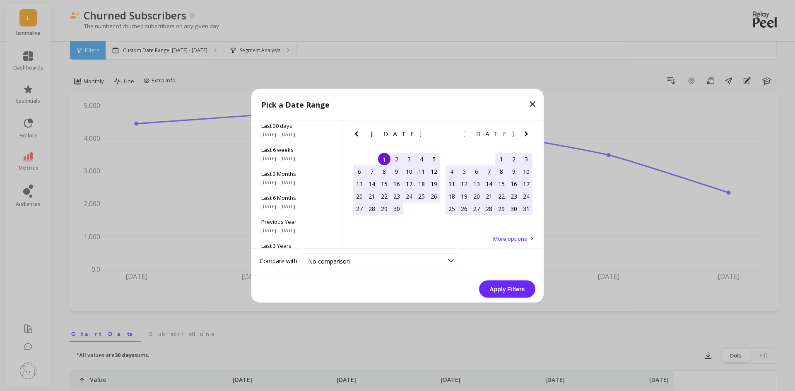
scroll to position [112, 0]
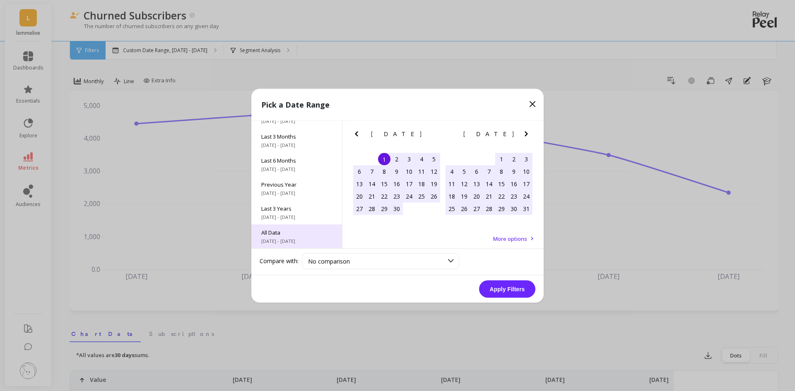
click at [302, 233] on span "All Data" at bounding box center [296, 232] width 71 height 7
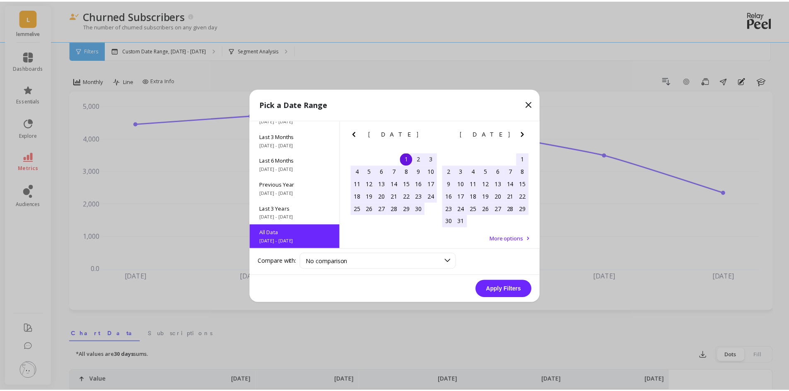
scroll to position [0, 0]
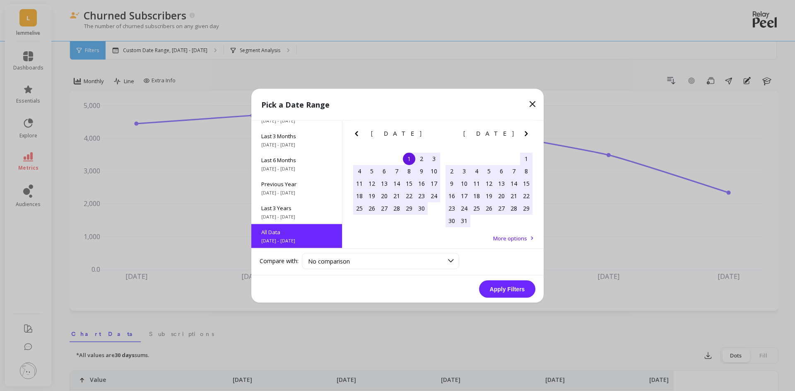
click at [501, 287] on button "Apply Filters" at bounding box center [507, 288] width 56 height 17
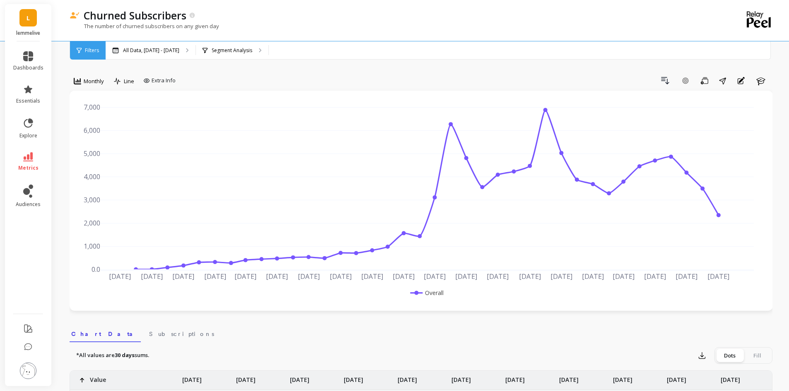
click at [27, 157] on icon at bounding box center [28, 156] width 10 height 9
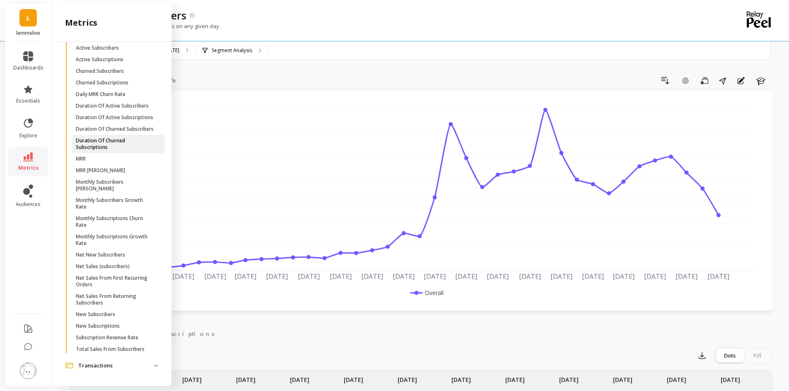
scroll to position [394, 0]
click at [110, 312] on p "New Subscribers" at bounding box center [95, 314] width 39 height 7
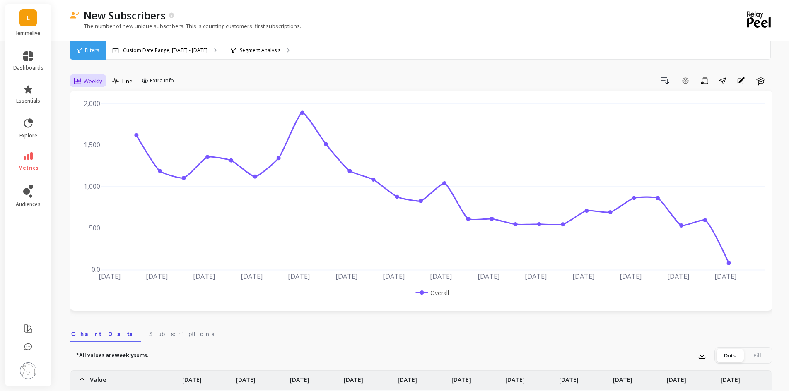
click at [90, 82] on span "Weekly" at bounding box center [93, 81] width 19 height 8
click at [96, 145] on div "Monthly" at bounding box center [100, 147] width 47 height 8
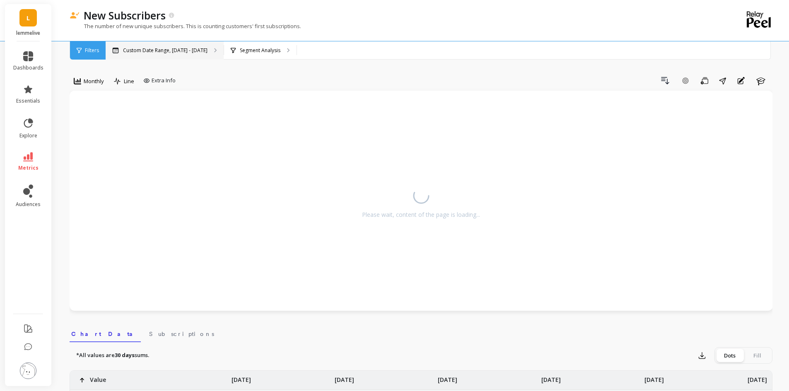
click at [175, 57] on div "Custom Date Range, [DATE] - [DATE]" at bounding box center [165, 50] width 118 height 18
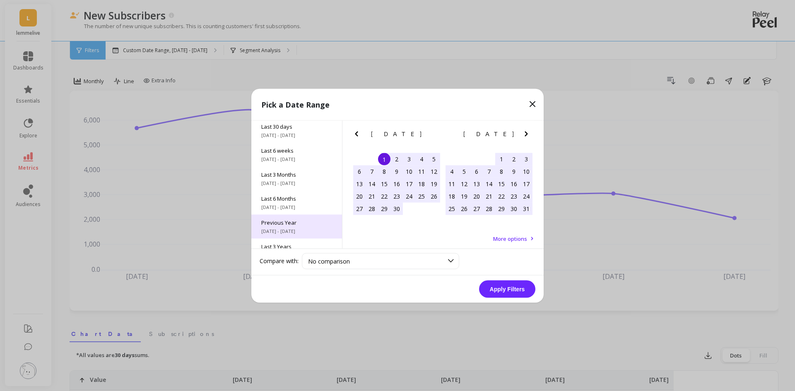
scroll to position [112, 0]
click at [293, 229] on span "All Data" at bounding box center [296, 232] width 71 height 7
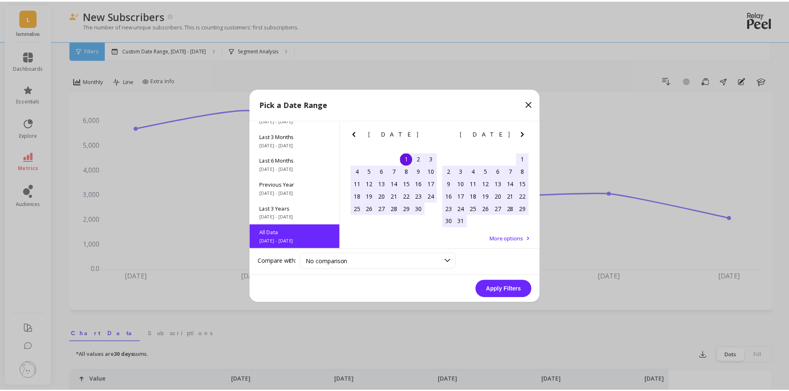
scroll to position [0, 0]
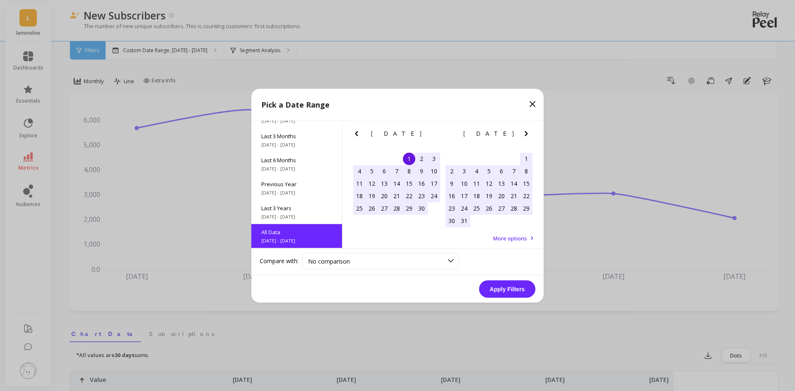
click at [519, 289] on button "Apply Filters" at bounding box center [507, 288] width 56 height 17
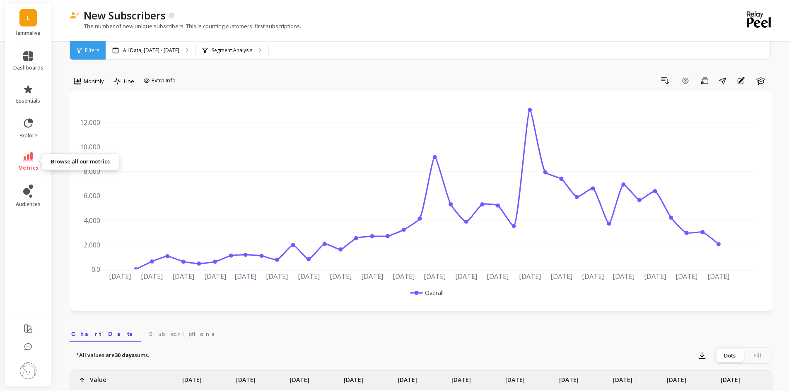
click at [30, 155] on icon at bounding box center [28, 156] width 10 height 9
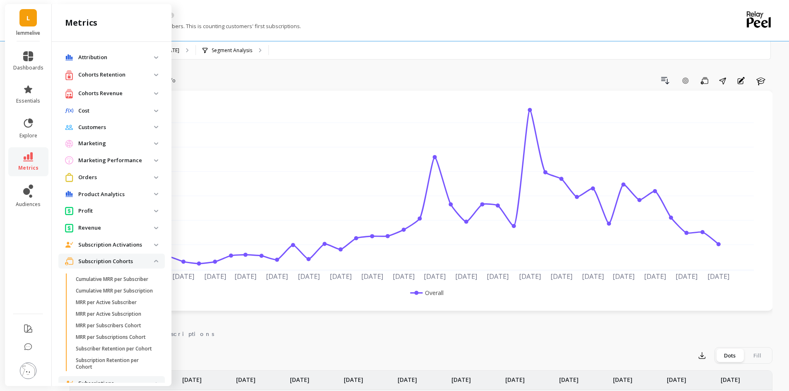
scroll to position [394, 0]
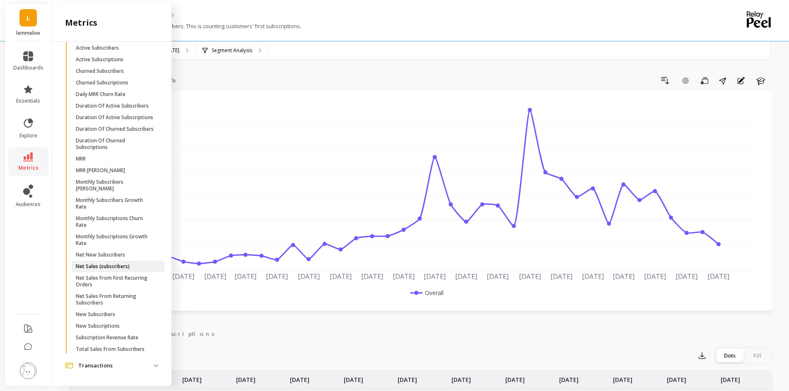
click at [129, 263] on p "Net Sales (subscribers)" at bounding box center [103, 266] width 54 height 7
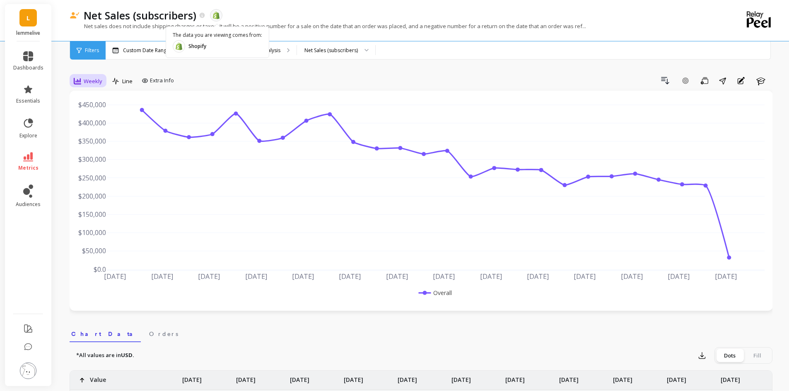
click at [101, 82] on span "Weekly" at bounding box center [93, 81] width 19 height 8
click at [94, 151] on div "Monthly" at bounding box center [100, 147] width 47 height 8
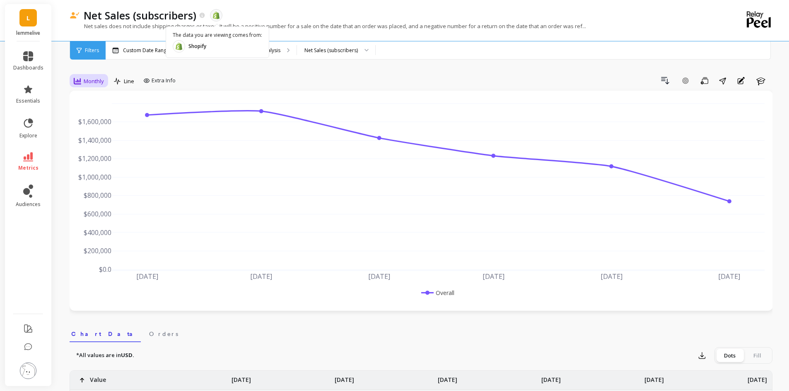
click at [100, 79] on span "Monthly" at bounding box center [94, 81] width 20 height 8
click at [137, 55] on div "Custom Date Range, [DATE] - [DATE]" at bounding box center [165, 50] width 118 height 18
click at [34, 160] on link "metrics" at bounding box center [28, 161] width 30 height 19
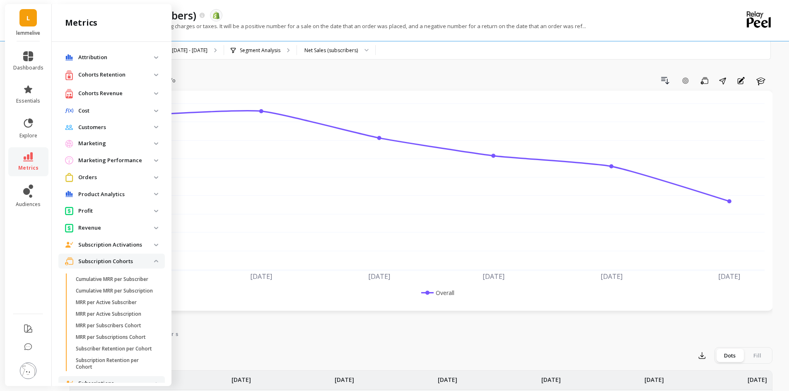
scroll to position [387, 0]
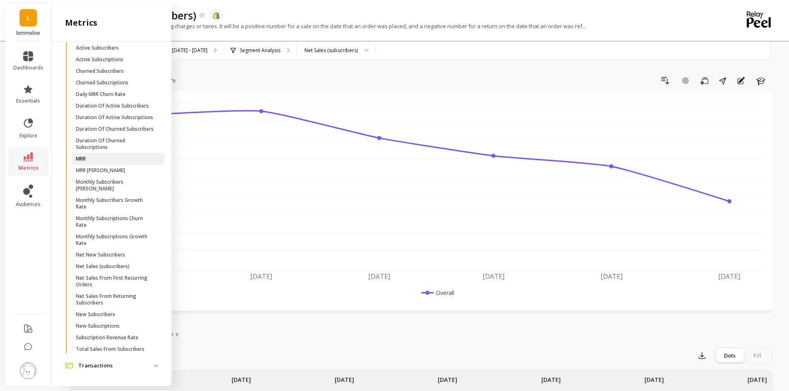
click at [92, 162] on span "MRR" at bounding box center [115, 159] width 79 height 7
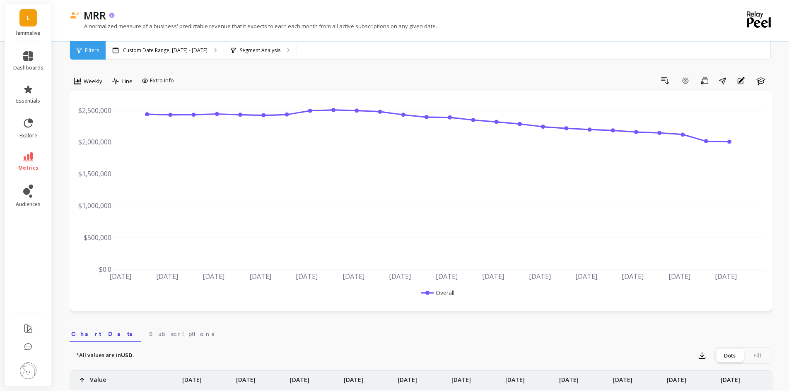
click at [110, 16] on icon at bounding box center [111, 14] width 5 height 5
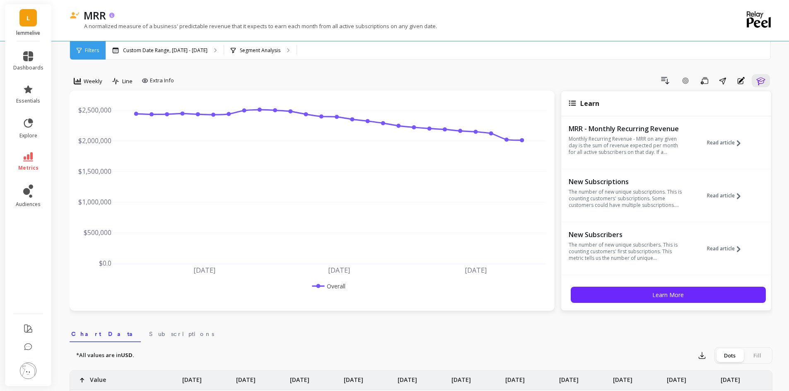
click at [110, 16] on icon at bounding box center [111, 14] width 5 height 5
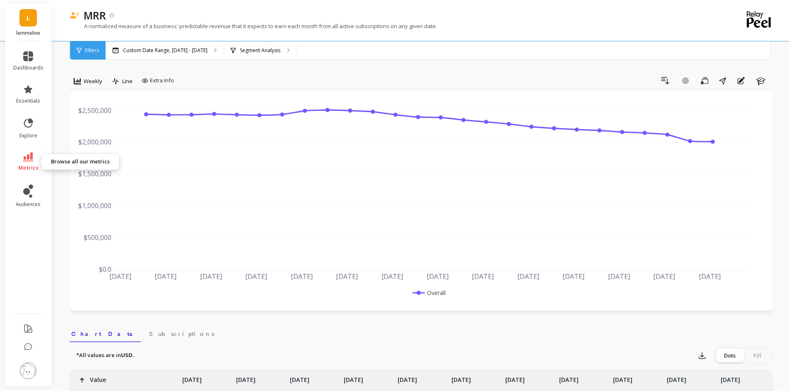
click at [30, 164] on link "metrics" at bounding box center [28, 161] width 30 height 19
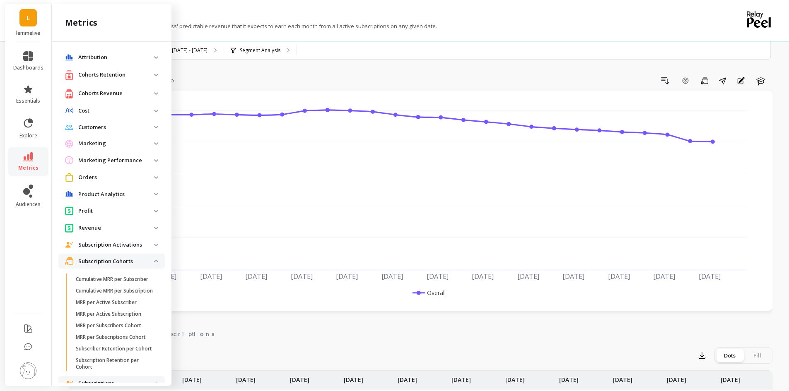
scroll to position [387, 0]
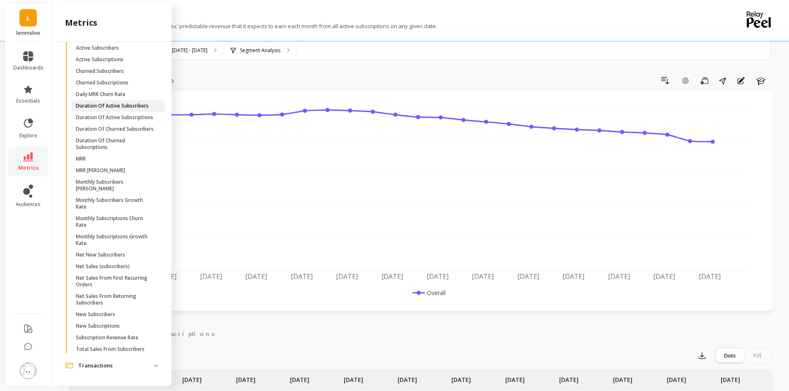
click at [116, 103] on p "Duration Of Active Subscribers" at bounding box center [112, 106] width 73 height 7
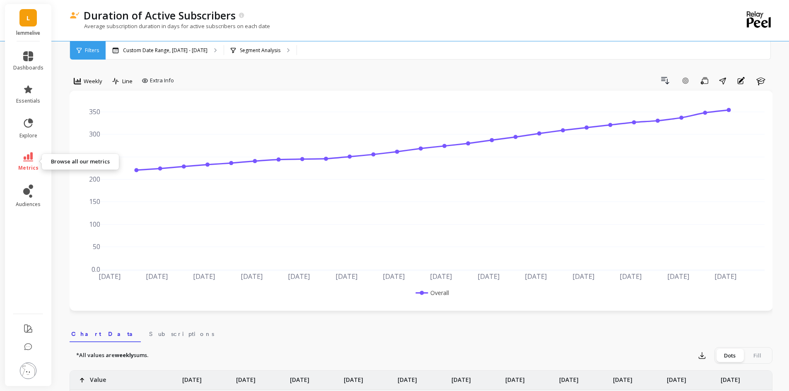
click at [29, 162] on link "metrics" at bounding box center [28, 161] width 30 height 19
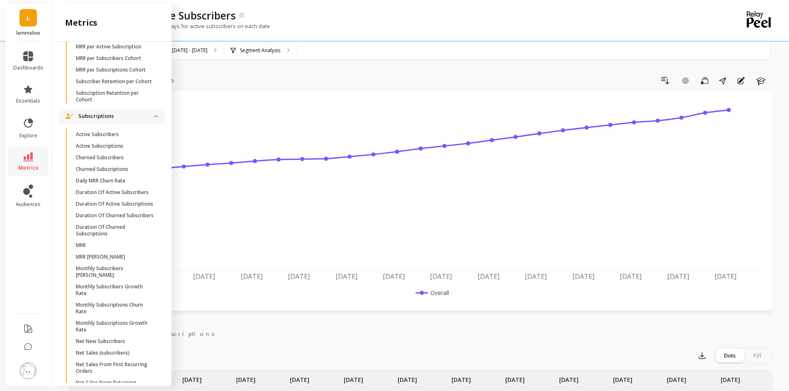
scroll to position [263, 0]
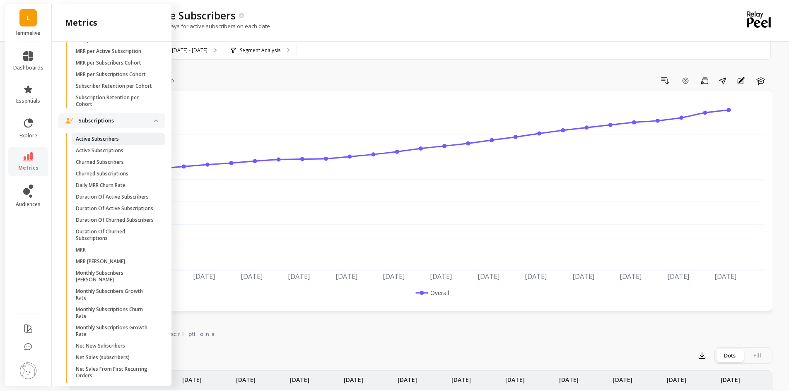
click at [111, 142] on p "Active Subscribers" at bounding box center [97, 139] width 43 height 7
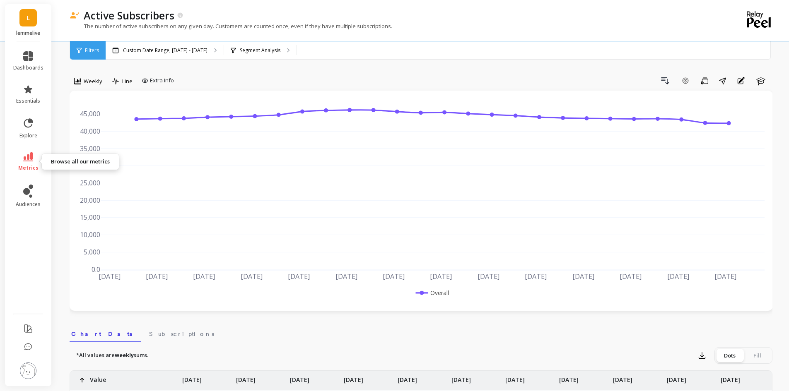
click at [30, 164] on link "metrics" at bounding box center [28, 161] width 30 height 19
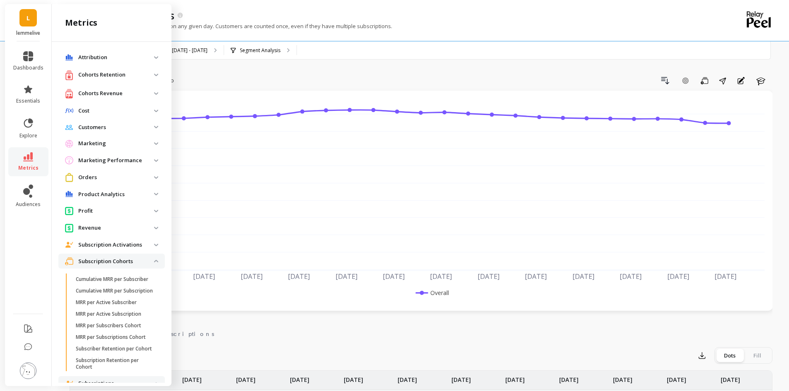
scroll to position [263, 0]
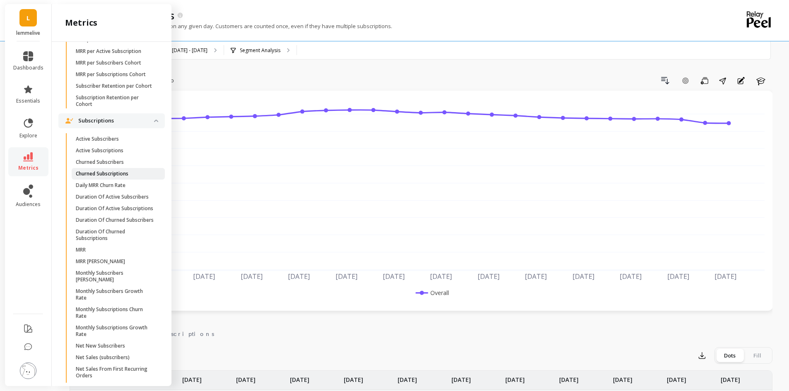
click at [124, 177] on p "Churned Subscriptions" at bounding box center [102, 174] width 53 height 7
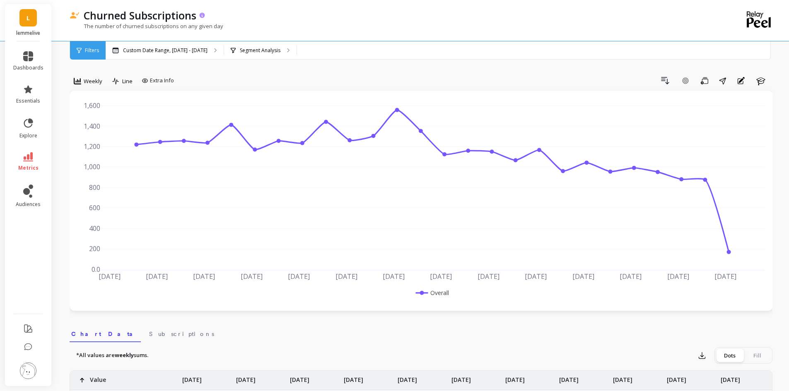
click at [204, 16] on icon at bounding box center [202, 14] width 5 height 5
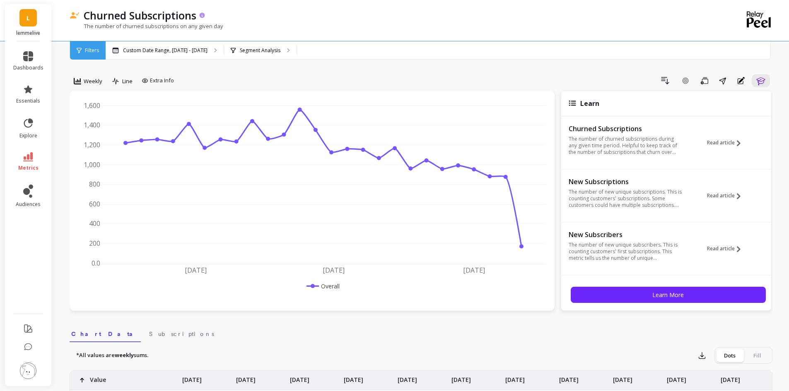
click at [204, 16] on icon at bounding box center [202, 14] width 5 height 5
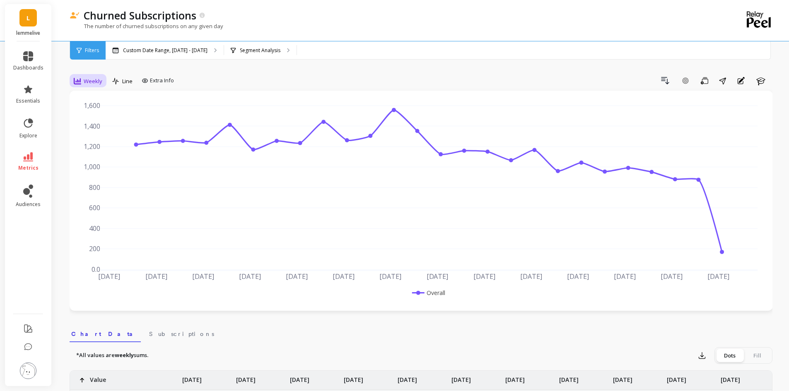
click at [97, 75] on div "Weekly" at bounding box center [88, 81] width 34 height 14
click at [94, 150] on div "Monthly" at bounding box center [100, 147] width 47 height 8
